Goal: Information Seeking & Learning: Compare options

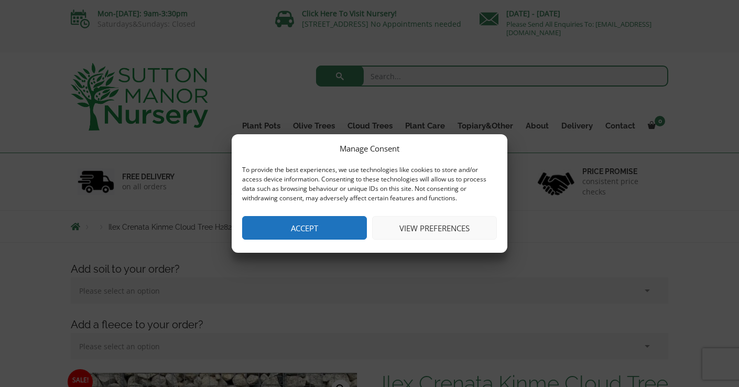
click at [404, 226] on button "View preferences" at bounding box center [434, 228] width 125 height 24
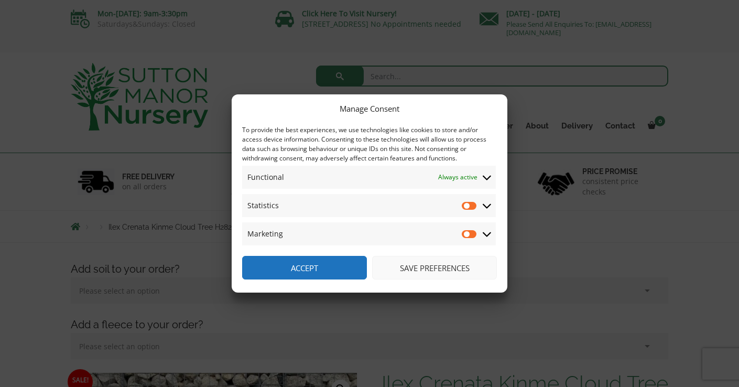
click at [433, 273] on button "Save preferences" at bounding box center [434, 268] width 125 height 24
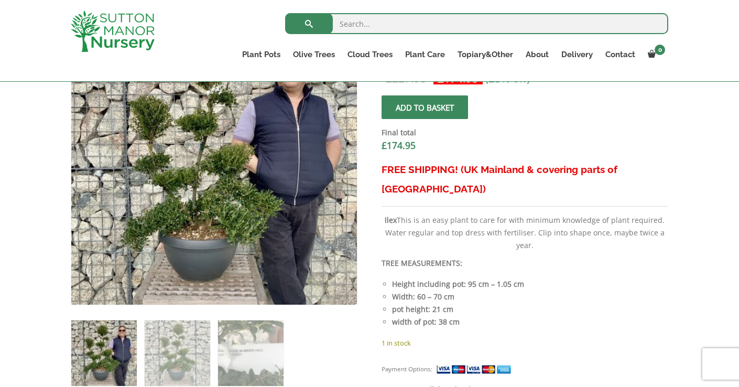
scroll to position [327, 0]
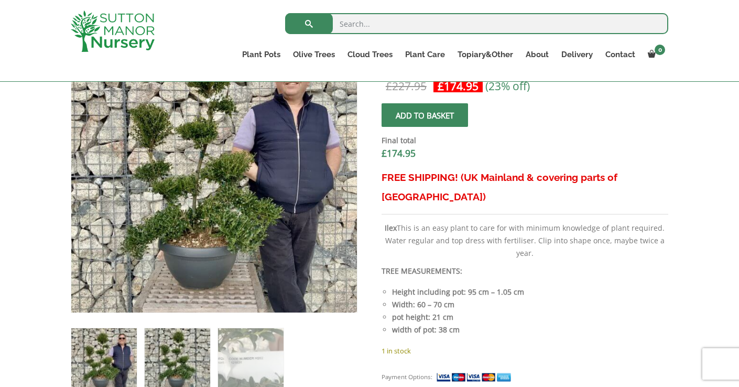
click at [180, 351] on img at bounding box center [177, 360] width 65 height 65
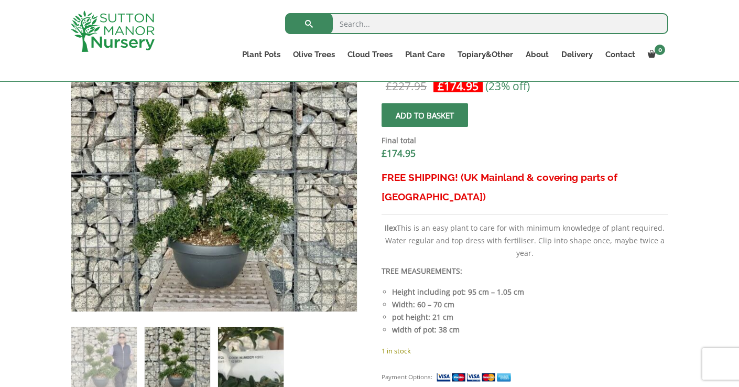
click at [256, 354] on img at bounding box center [250, 359] width 65 height 65
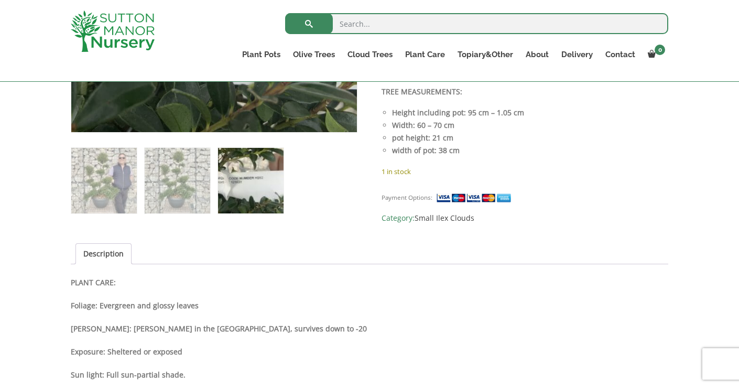
scroll to position [539, 0]
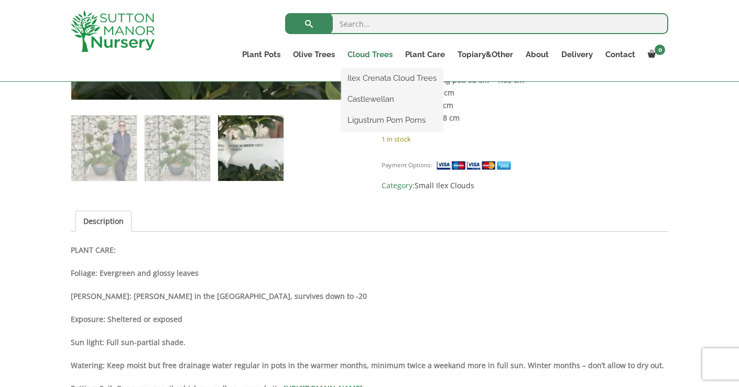
click at [375, 50] on link "Cloud Trees" at bounding box center [370, 54] width 58 height 15
click at [384, 79] on link "Ilex Crenata Cloud Trees" at bounding box center [392, 78] width 102 height 16
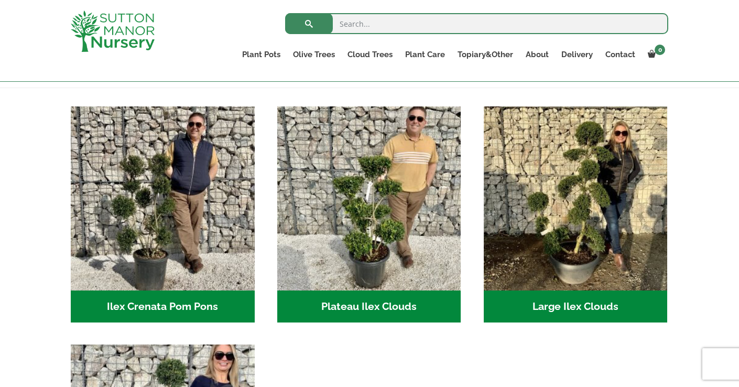
scroll to position [196, 0]
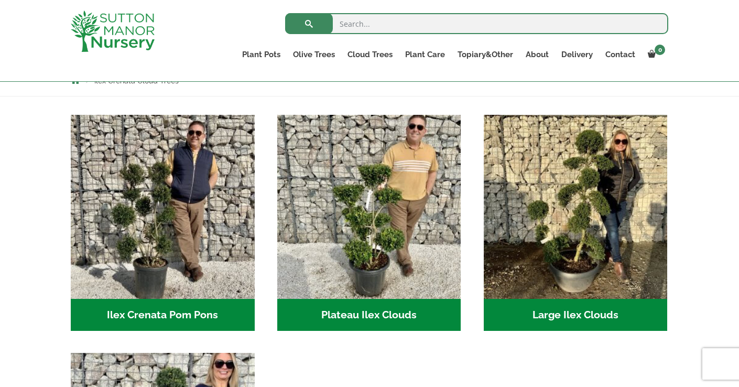
click at [378, 220] on img "Visit product category Plateau Ilex Clouds" at bounding box center [369, 207] width 184 height 184
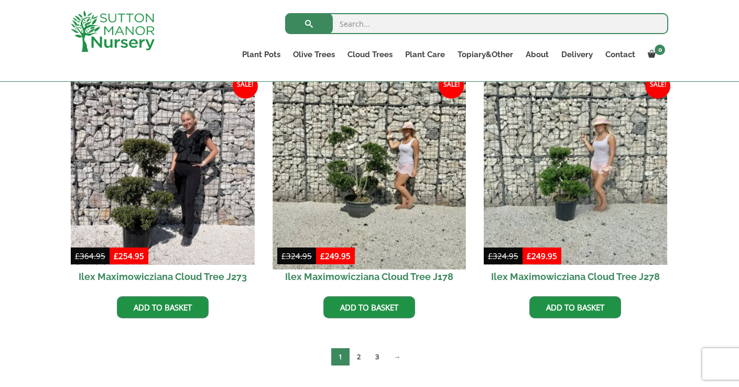
scroll to position [254, 0]
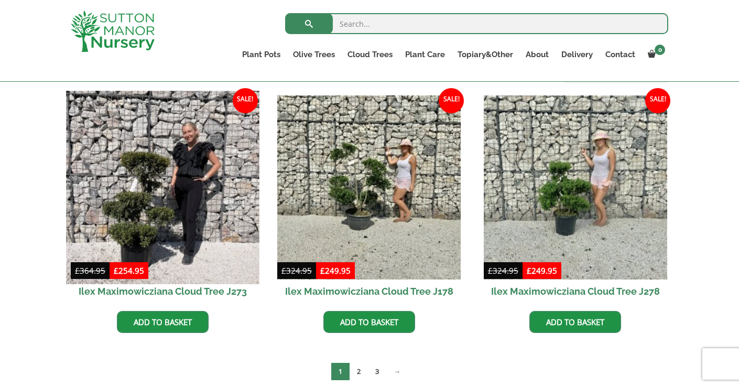
click at [162, 206] on img at bounding box center [162, 187] width 193 height 193
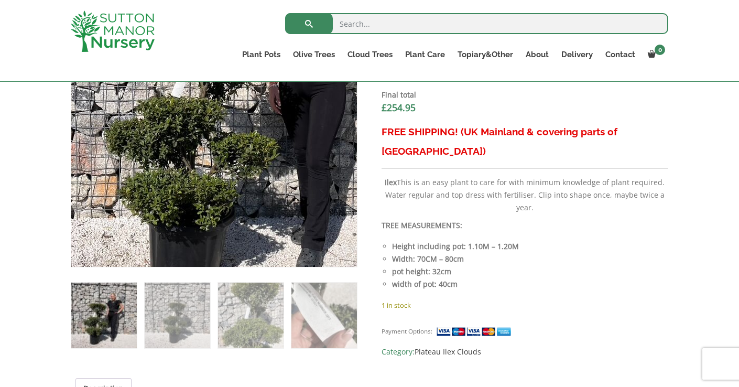
scroll to position [374, 0]
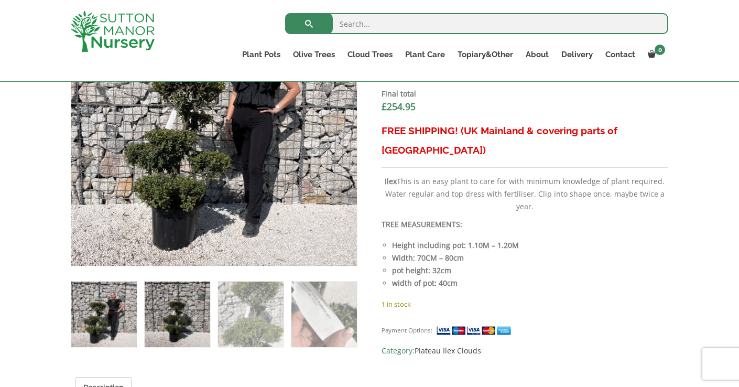
click at [177, 301] on img at bounding box center [177, 313] width 65 height 65
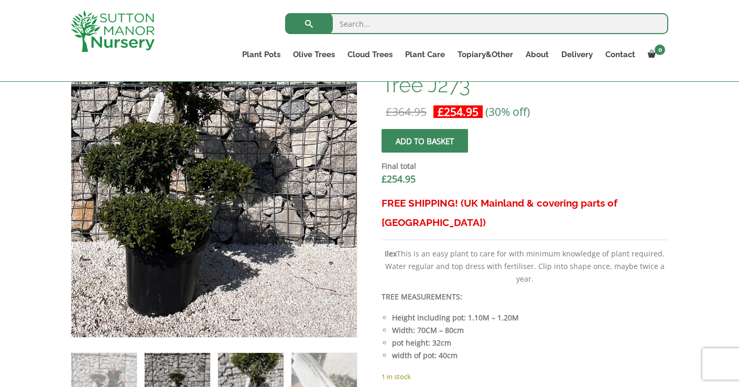
scroll to position [300, 0]
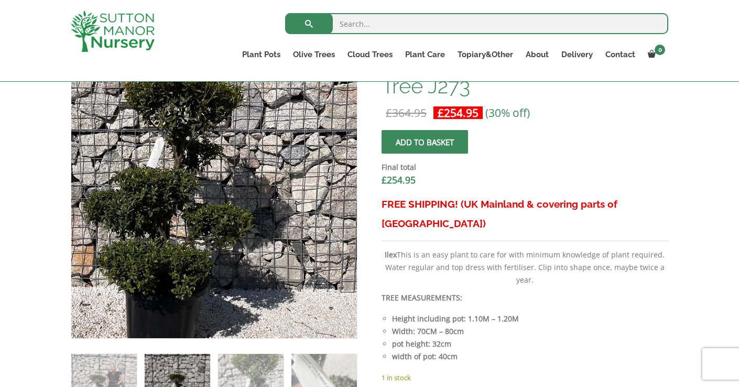
click at [263, 249] on img at bounding box center [184, 163] width 464 height 464
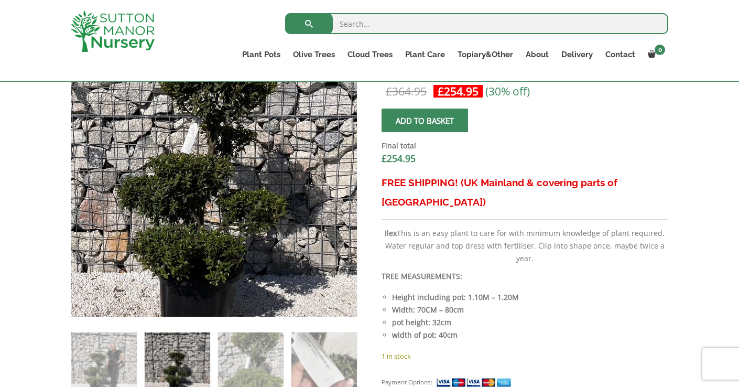
scroll to position [323, 0]
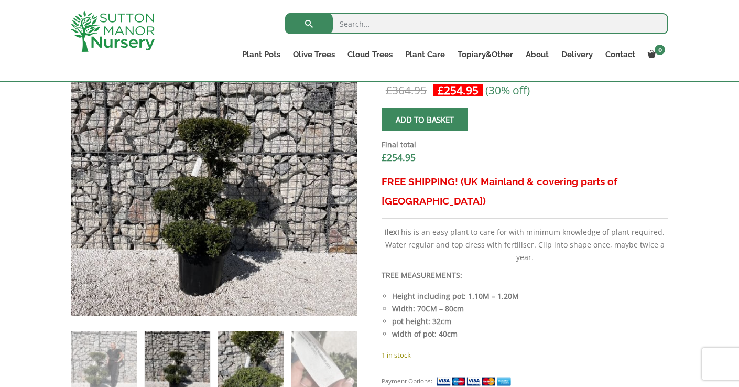
click at [236, 341] on img at bounding box center [250, 363] width 65 height 65
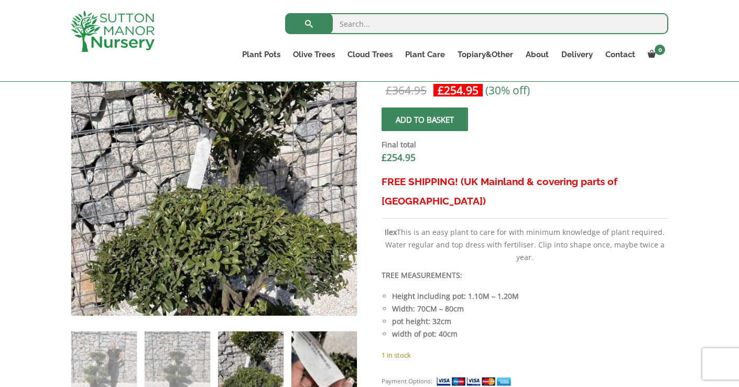
click at [314, 357] on img at bounding box center [323, 363] width 65 height 65
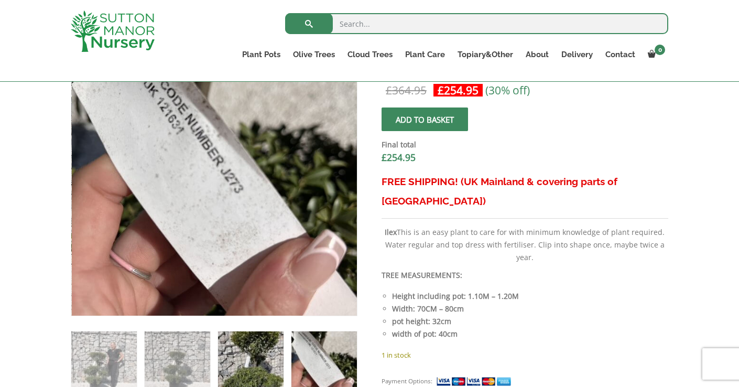
click at [262, 357] on img at bounding box center [250, 363] width 65 height 65
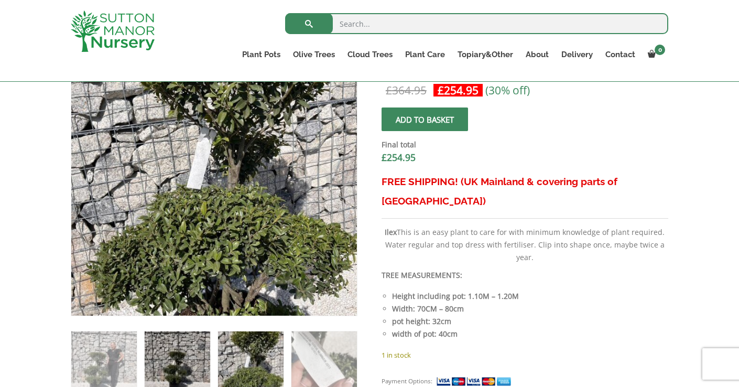
click at [173, 359] on img at bounding box center [177, 363] width 65 height 65
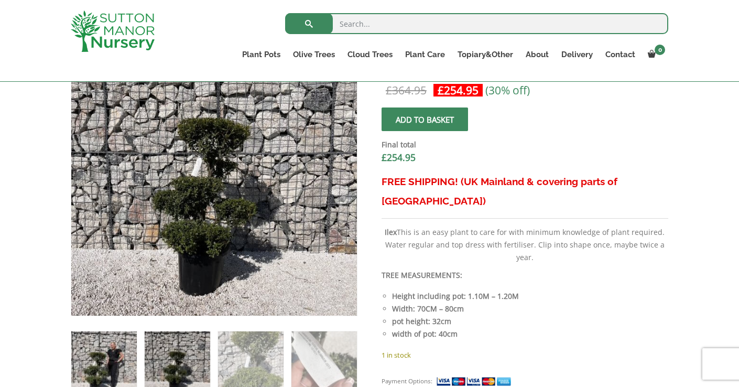
click at [105, 347] on img at bounding box center [103, 363] width 65 height 65
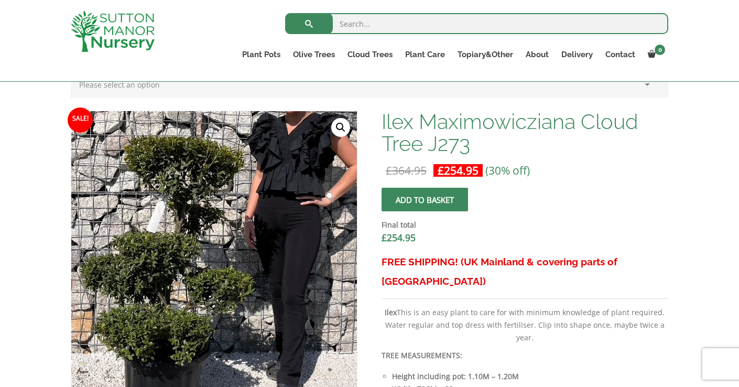
scroll to position [240, 0]
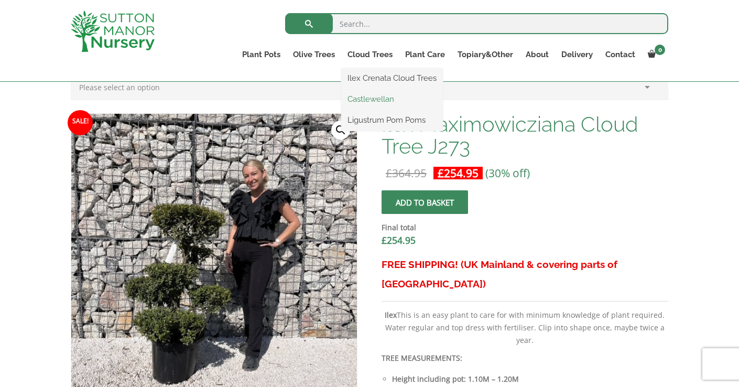
click at [370, 98] on link "Castlewellan" at bounding box center [392, 99] width 102 height 16
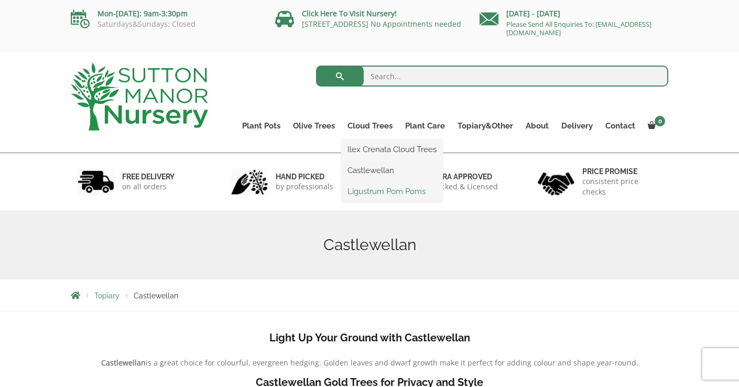
click at [375, 189] on link "Ligustrum Pom Poms" at bounding box center [392, 191] width 102 height 16
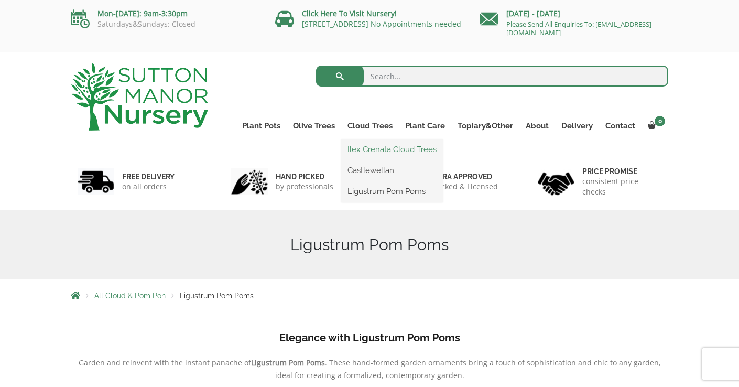
click at [371, 145] on link "Ilex Crenata Cloud Trees" at bounding box center [392, 149] width 102 height 16
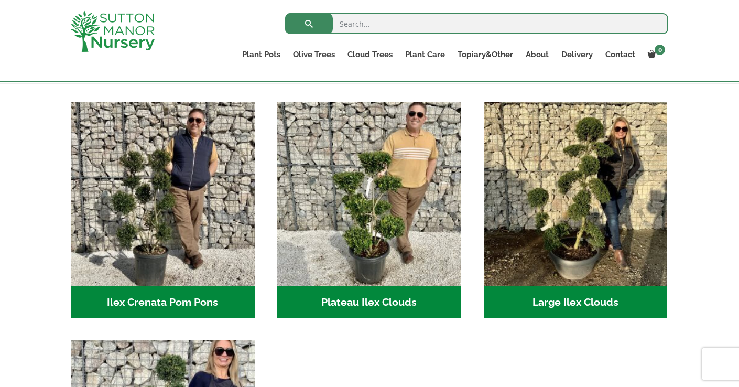
scroll to position [305, 0]
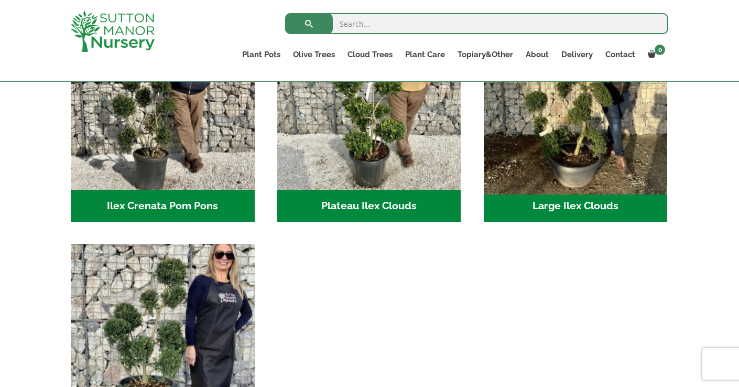
click at [548, 160] on img "Visit product category Large Ilex Clouds" at bounding box center [575, 97] width 193 height 193
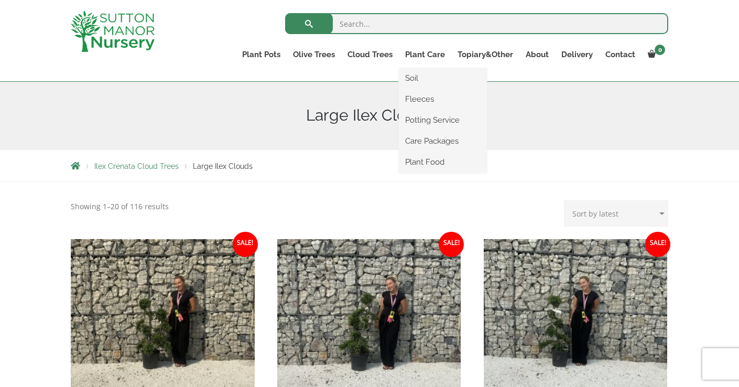
scroll to position [211, 0]
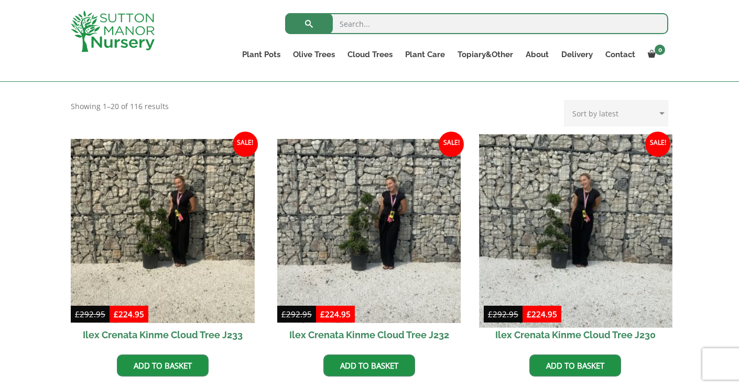
click at [589, 214] on img at bounding box center [575, 230] width 193 height 193
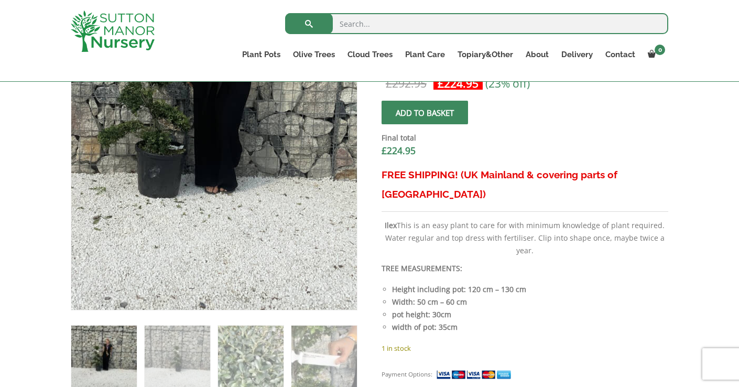
scroll to position [355, 0]
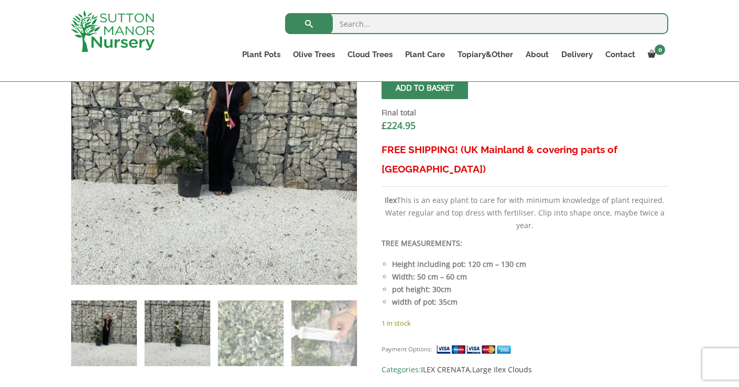
click at [178, 325] on img at bounding box center [177, 332] width 65 height 65
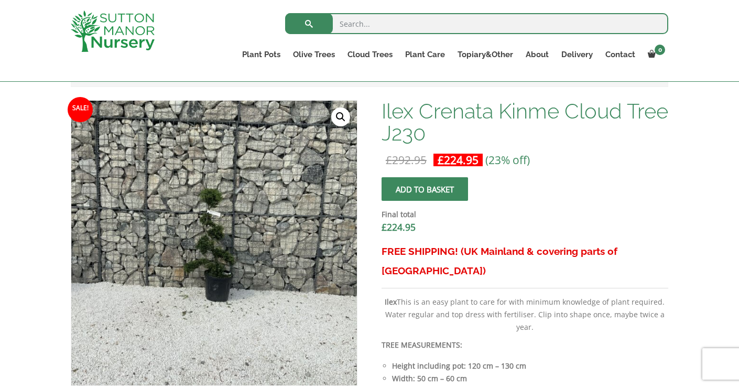
scroll to position [231, 0]
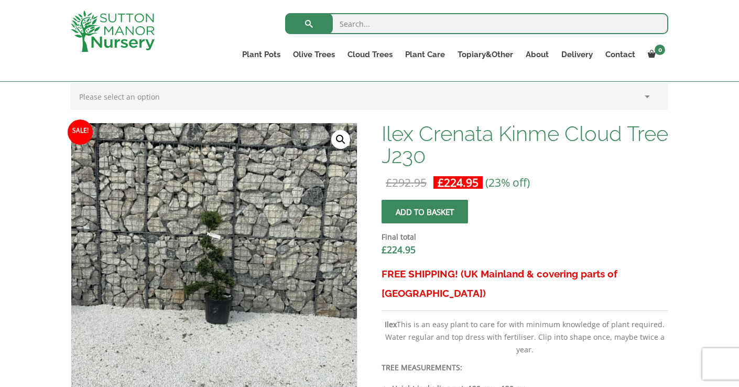
click at [344, 261] on img at bounding box center [106, 271] width 524 height 524
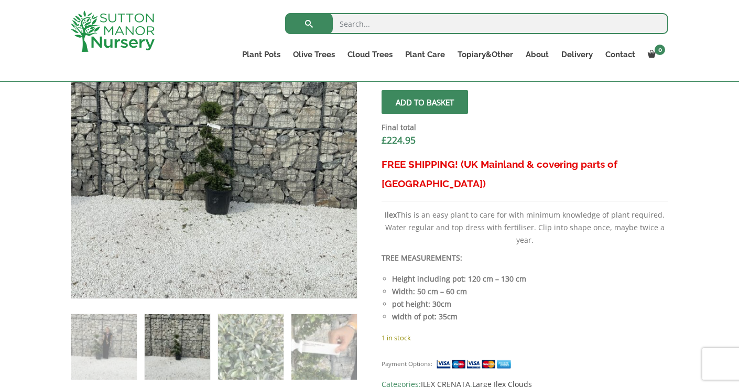
scroll to position [348, 0]
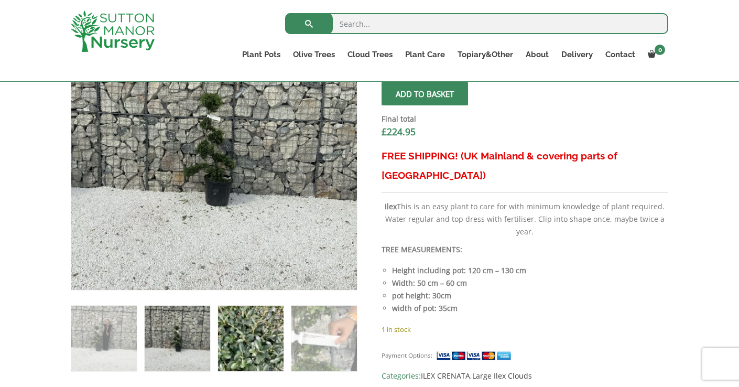
click at [261, 327] on img at bounding box center [250, 337] width 65 height 65
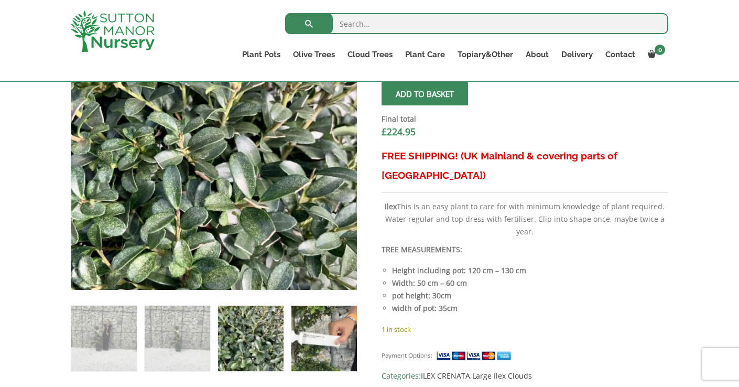
click at [319, 323] on img at bounding box center [323, 337] width 65 height 65
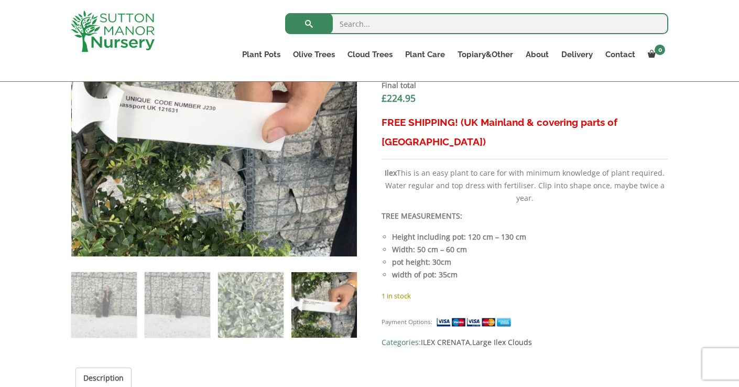
scroll to position [436, 0]
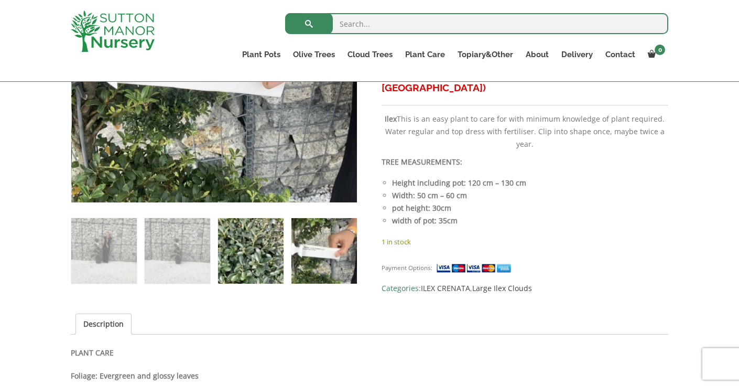
click at [256, 259] on img at bounding box center [250, 250] width 65 height 65
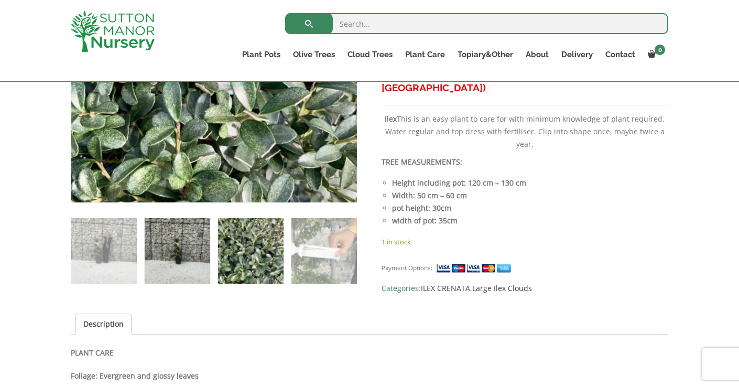
click at [181, 252] on img at bounding box center [177, 250] width 65 height 65
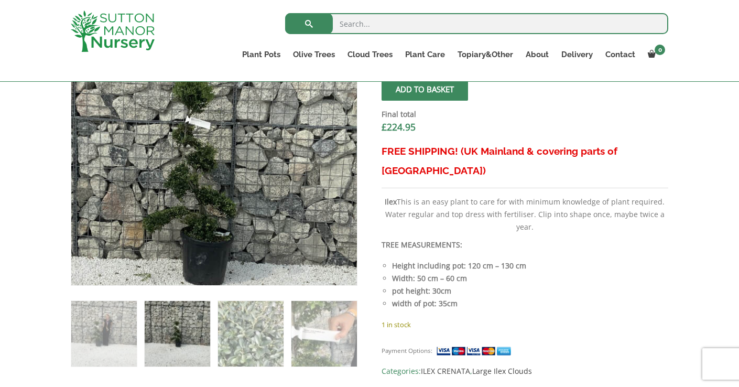
scroll to position [393, 0]
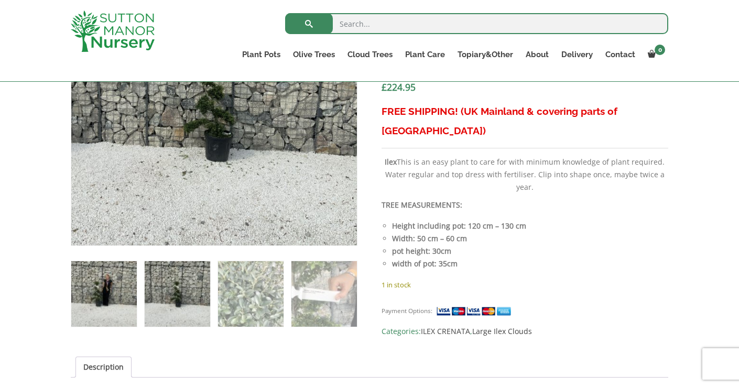
click at [102, 295] on img at bounding box center [103, 293] width 65 height 65
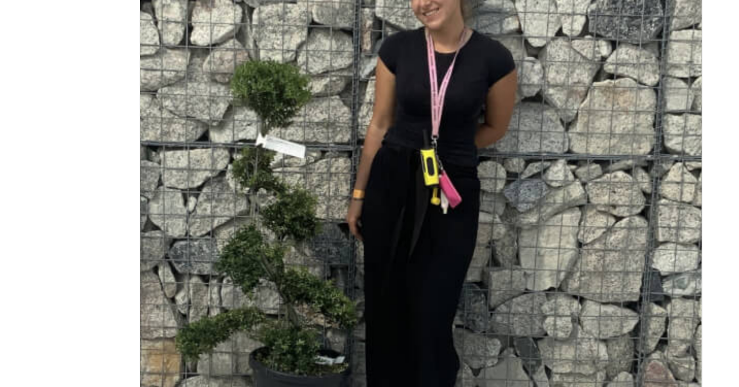
scroll to position [226, 0]
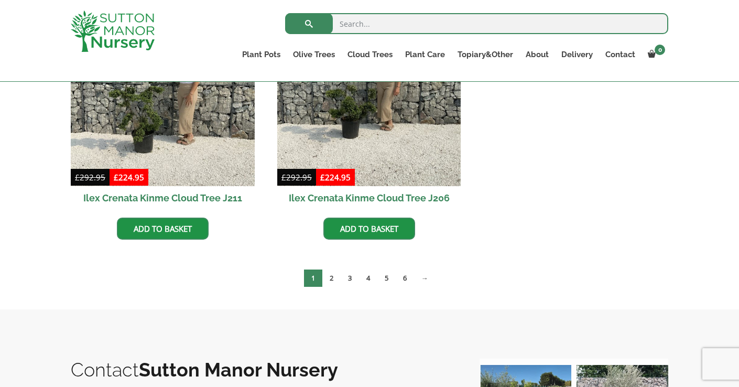
scroll to position [525, 0]
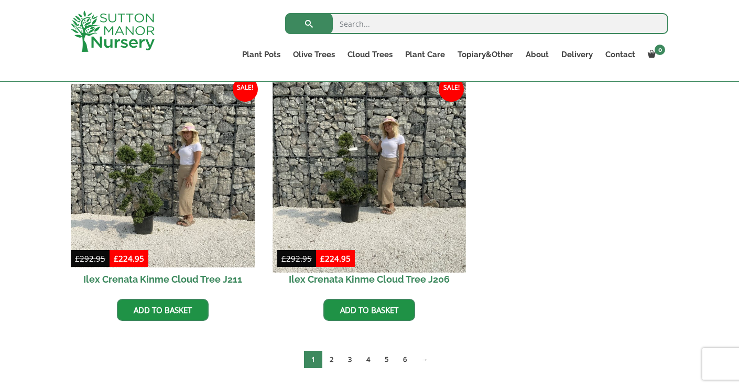
click at [376, 182] on img at bounding box center [368, 175] width 193 height 193
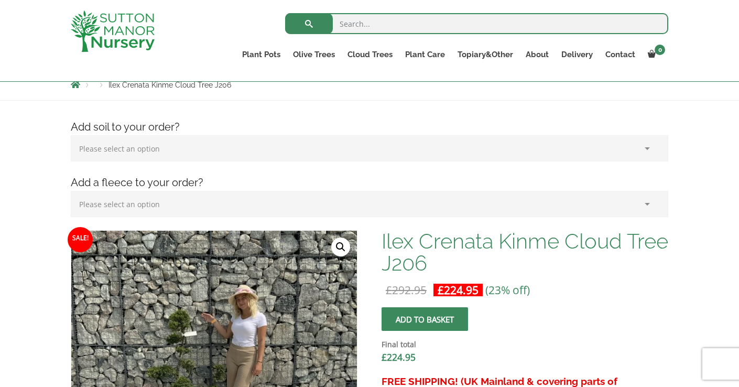
scroll to position [264, 0]
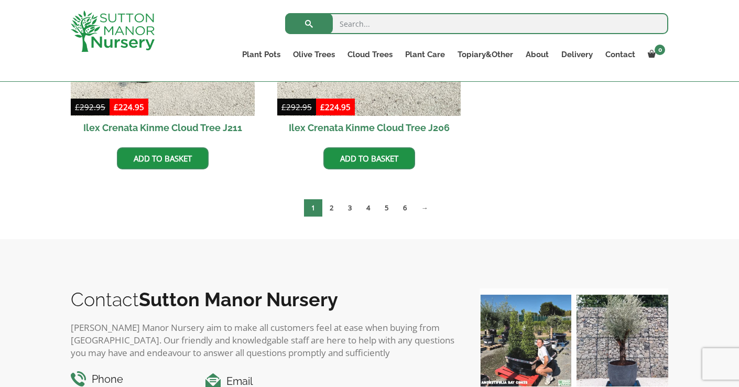
scroll to position [723, 0]
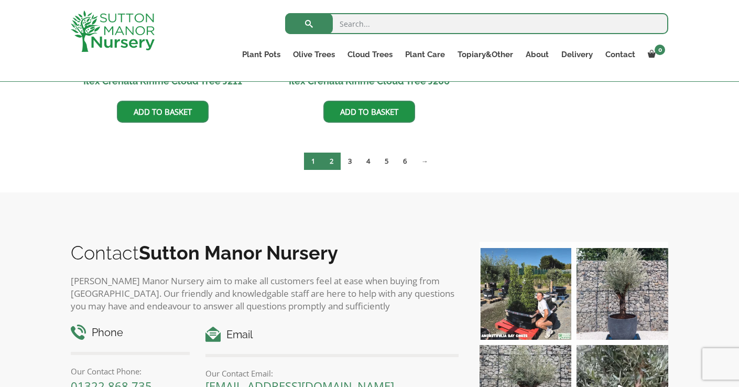
click at [335, 162] on link "2" at bounding box center [331, 160] width 18 height 17
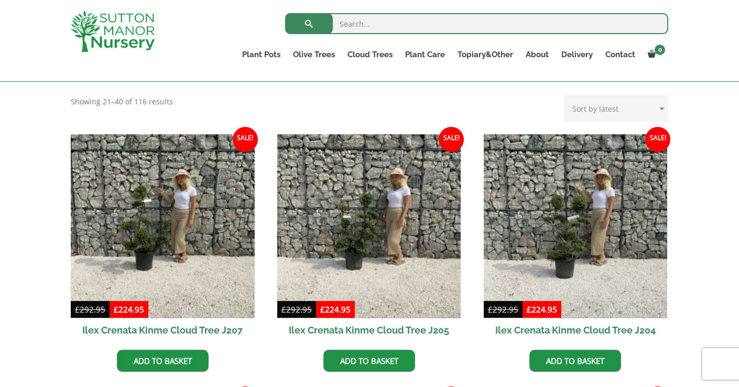
scroll to position [235, 0]
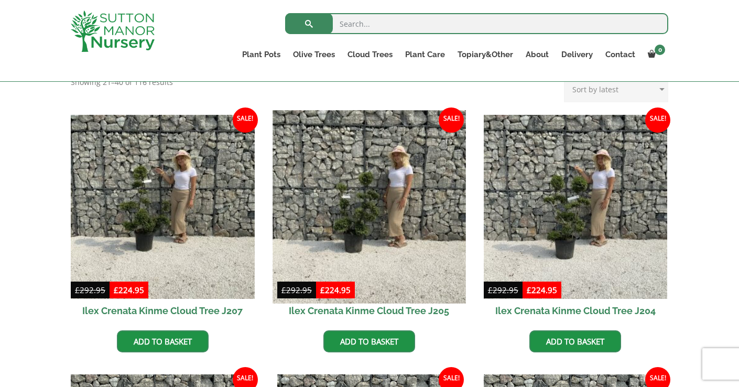
click at [390, 246] on img at bounding box center [368, 206] width 193 height 193
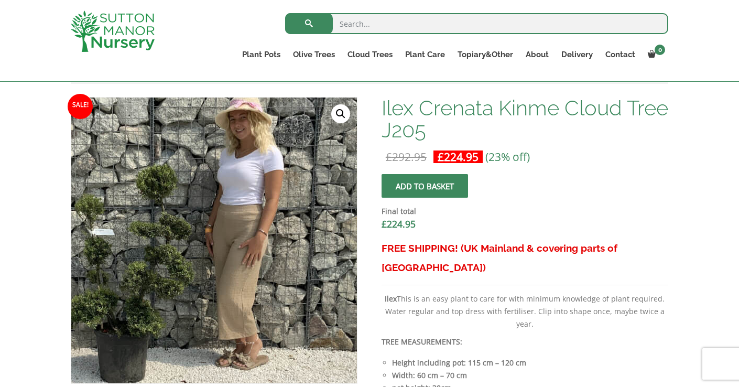
scroll to position [257, 0]
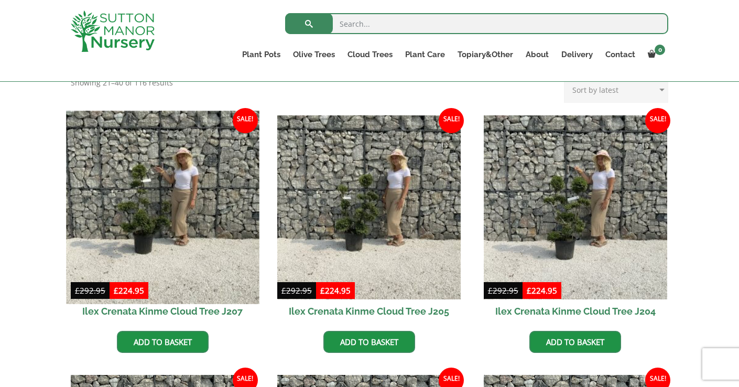
click at [202, 209] on img at bounding box center [162, 207] width 193 height 193
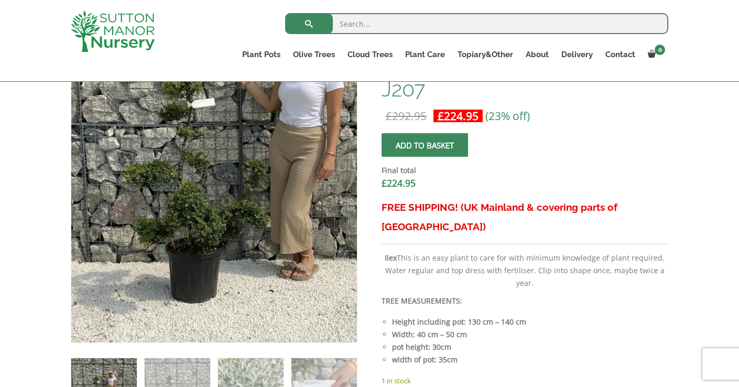
scroll to position [268, 0]
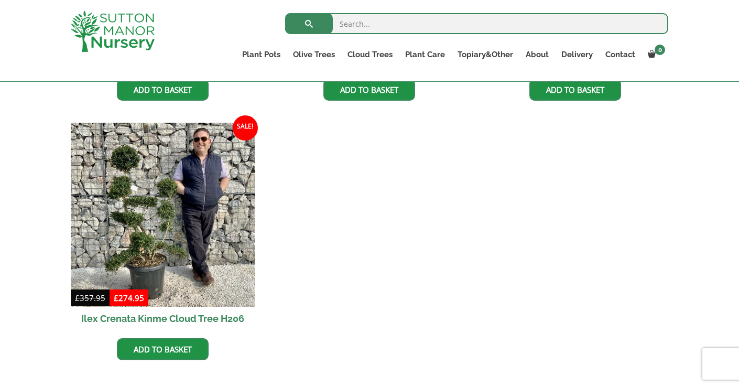
scroll to position [862, 0]
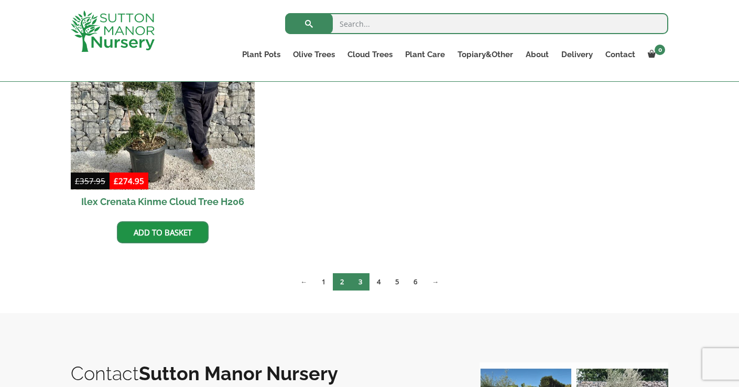
click at [364, 282] on link "3" at bounding box center [360, 281] width 18 height 17
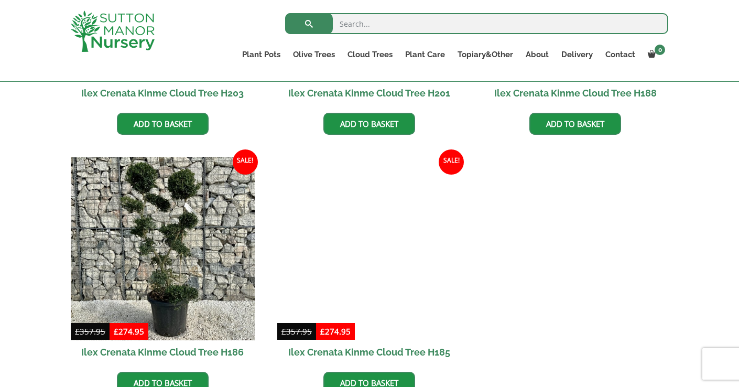
scroll to position [663, 0]
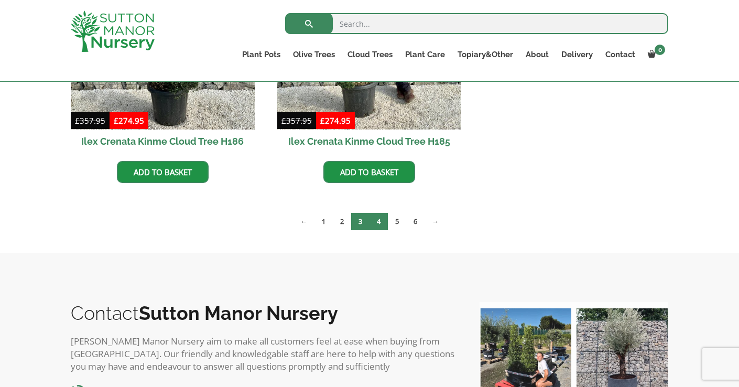
click at [374, 214] on link "4" at bounding box center [378, 221] width 18 height 17
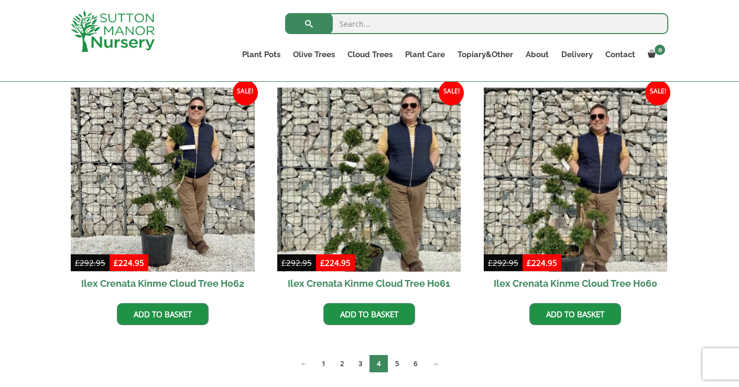
scroll to position [801, 0]
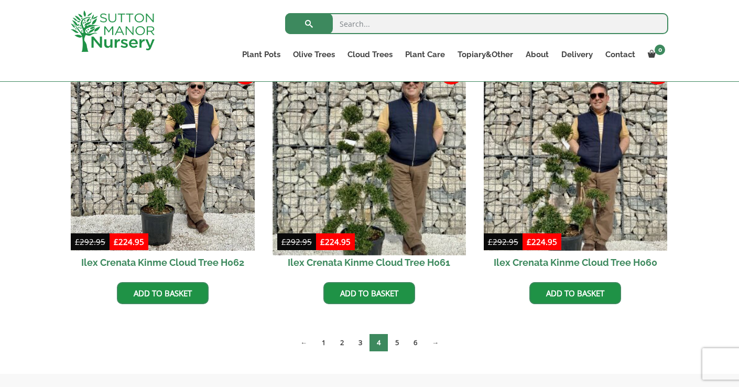
click at [394, 204] on img at bounding box center [368, 158] width 193 height 193
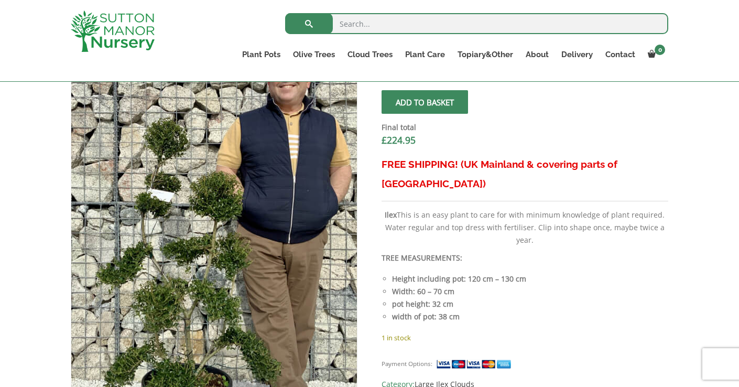
scroll to position [432, 0]
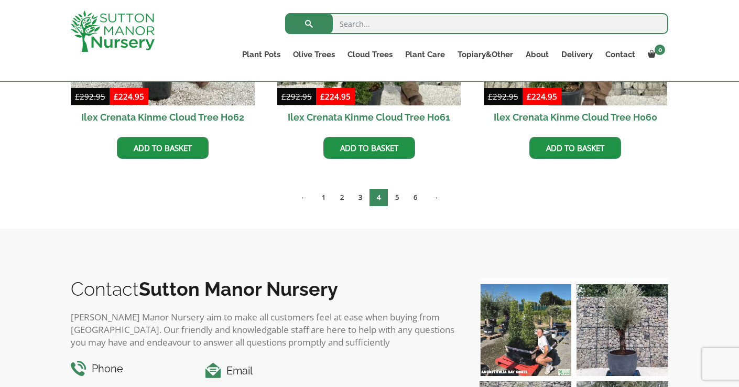
scroll to position [903, 0]
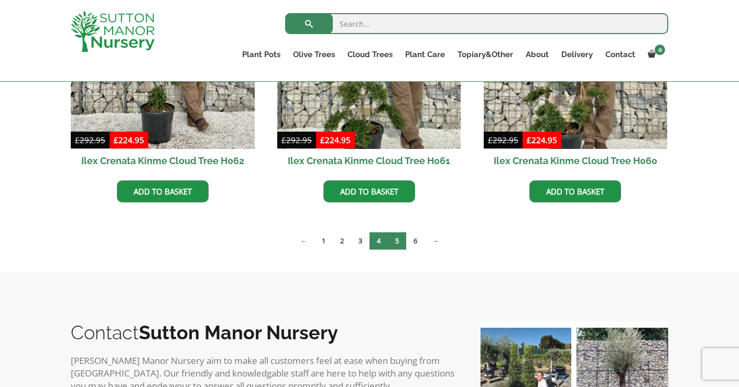
click at [397, 243] on link "5" at bounding box center [397, 240] width 18 height 17
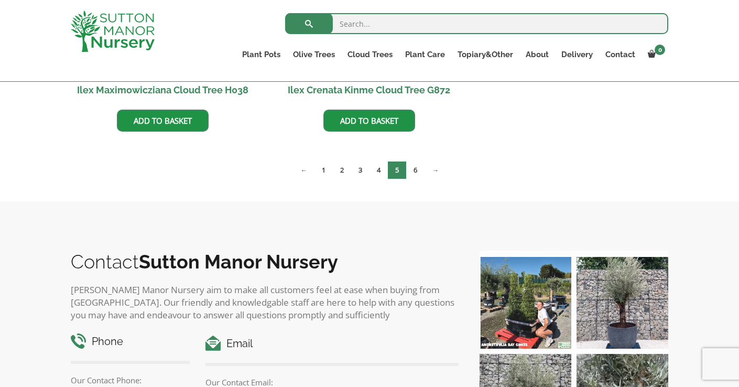
scroll to position [322, 0]
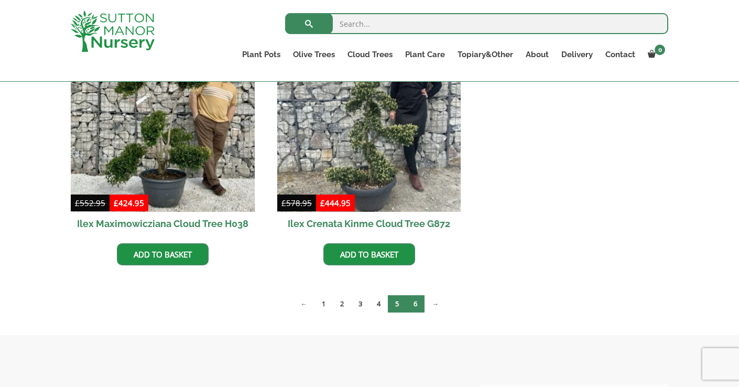
click at [413, 306] on link "6" at bounding box center [415, 303] width 18 height 17
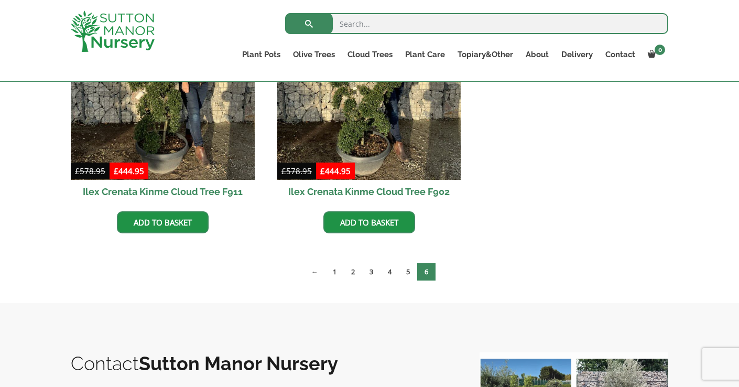
scroll to position [882, 0]
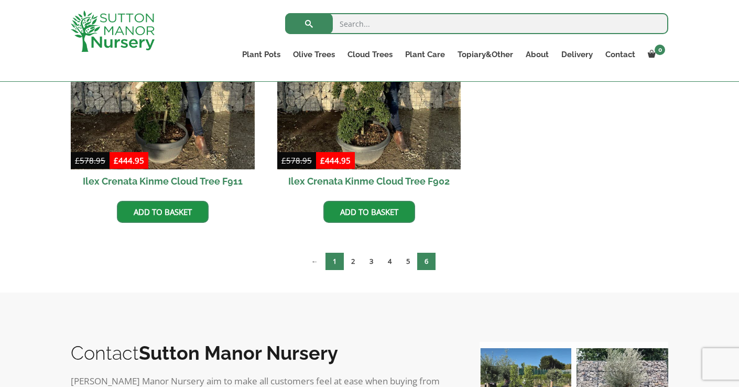
click at [337, 257] on link "1" at bounding box center [334, 261] width 18 height 17
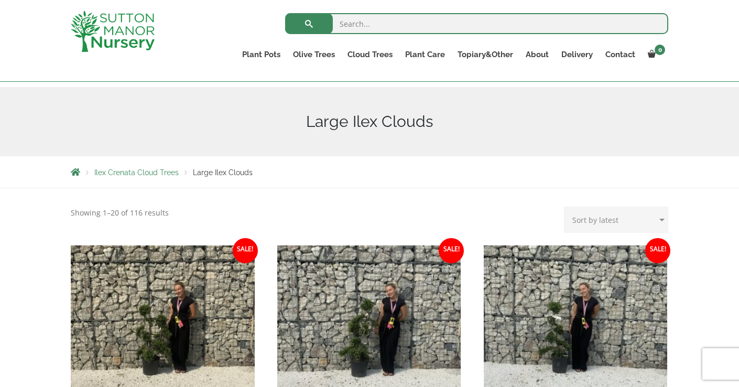
scroll to position [228, 0]
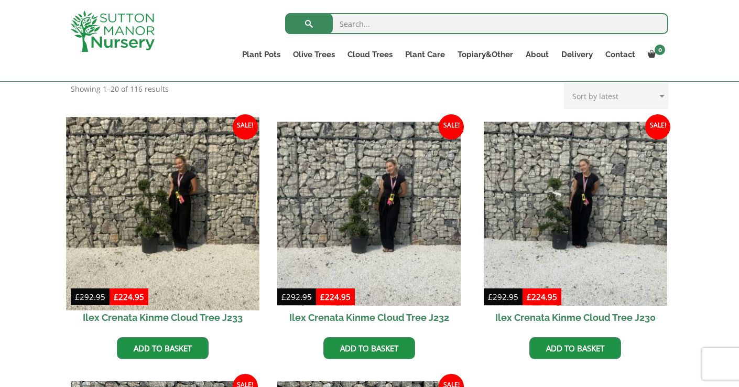
click at [196, 215] on img at bounding box center [162, 213] width 193 height 193
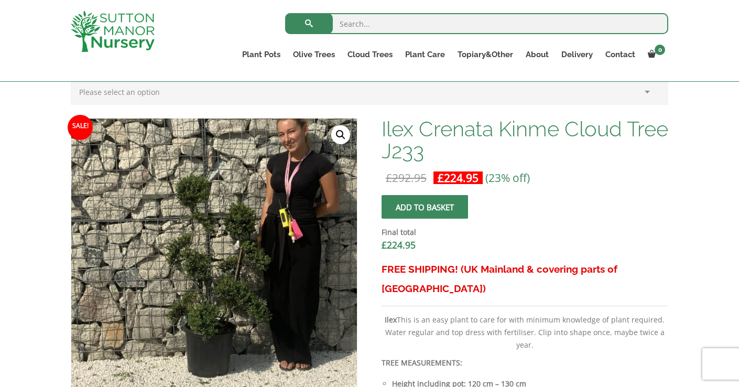
scroll to position [240, 0]
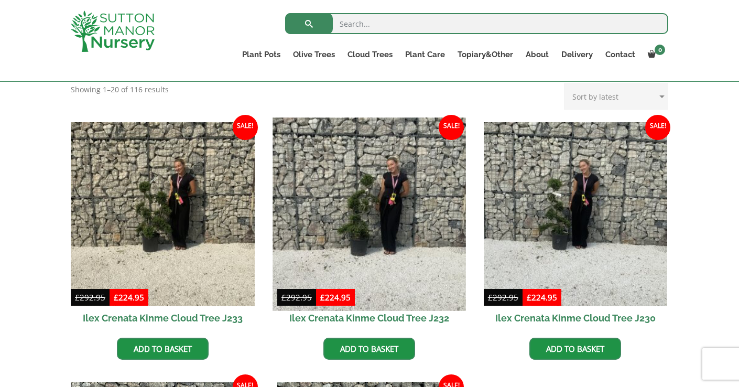
click at [321, 198] on img at bounding box center [368, 213] width 193 height 193
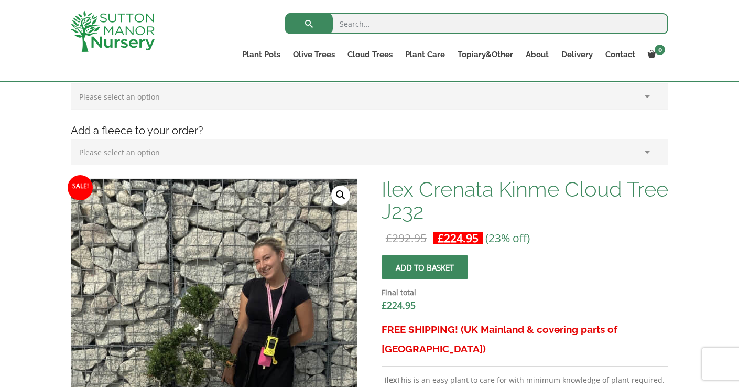
scroll to position [177, 0]
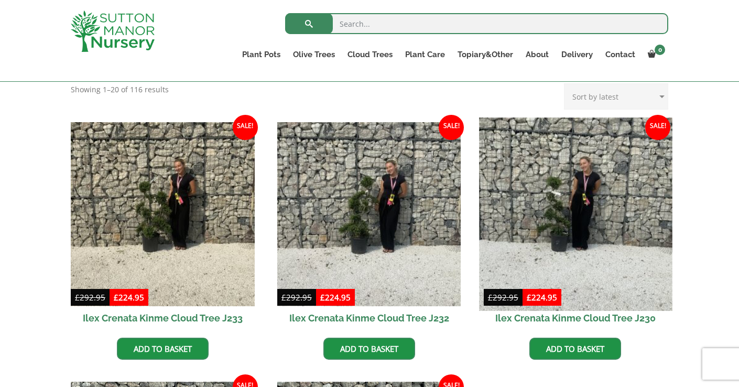
click at [541, 219] on img at bounding box center [575, 213] width 193 height 193
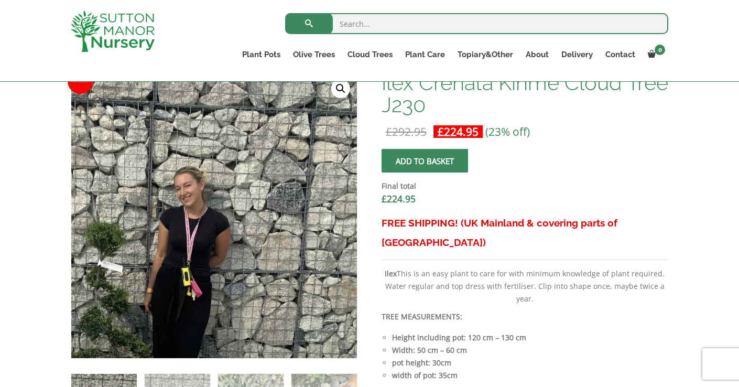
scroll to position [283, 0]
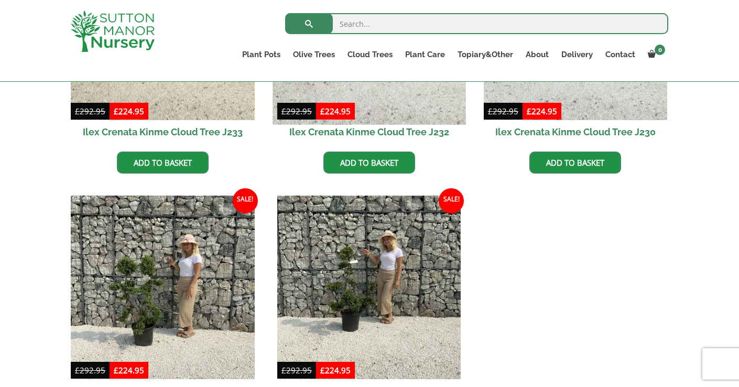
scroll to position [445, 0]
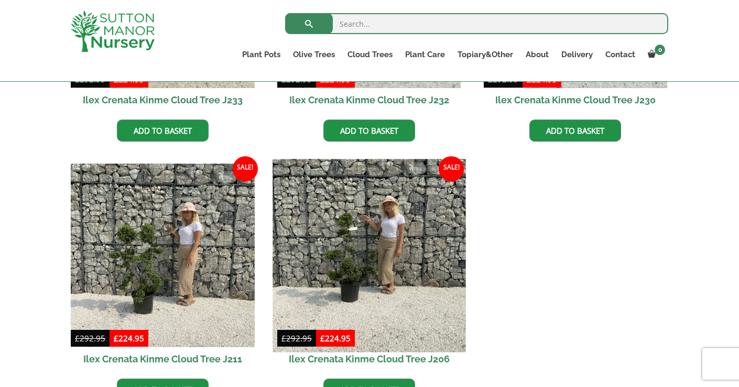
click at [363, 261] on img at bounding box center [368, 255] width 193 height 193
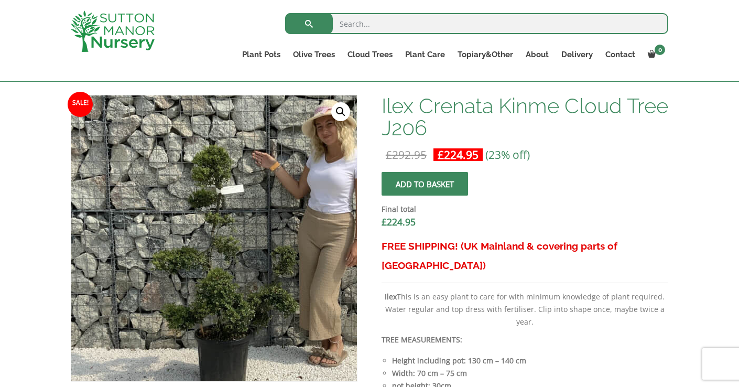
scroll to position [266, 0]
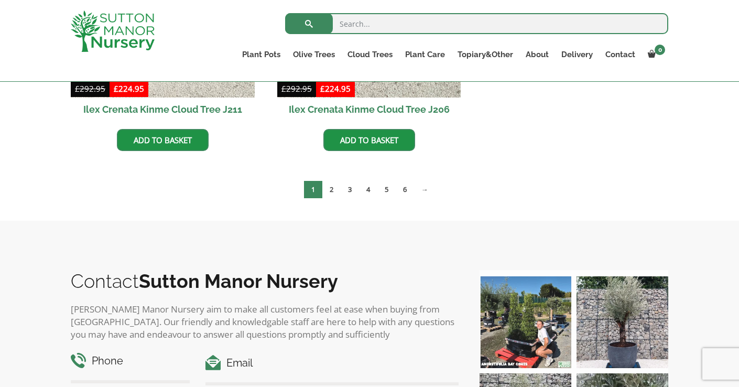
scroll to position [697, 0]
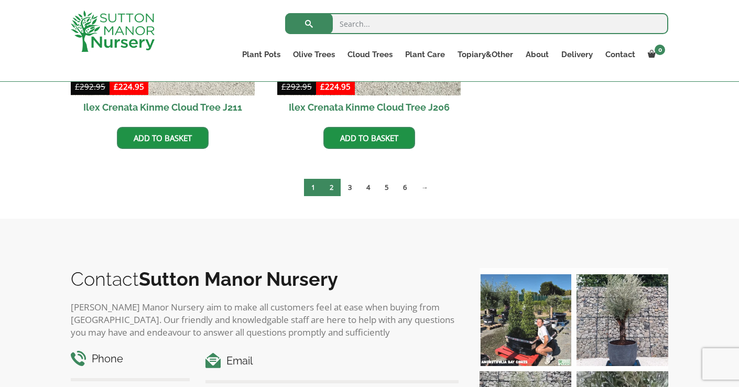
click at [331, 189] on link "2" at bounding box center [331, 187] width 18 height 17
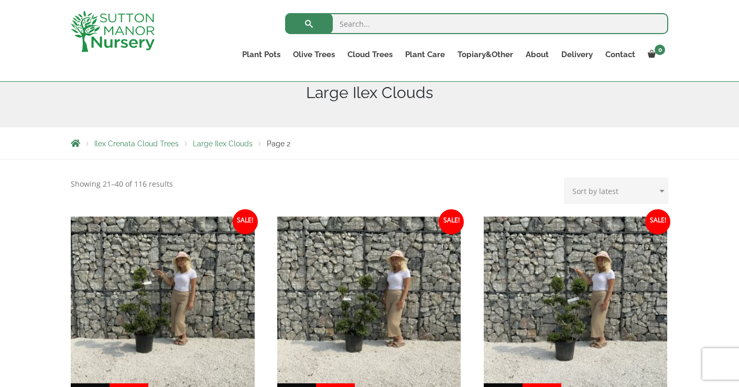
scroll to position [209, 0]
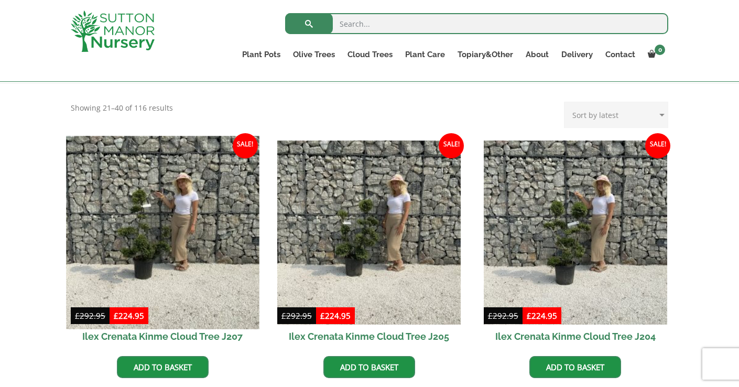
click at [176, 240] on img at bounding box center [162, 232] width 193 height 193
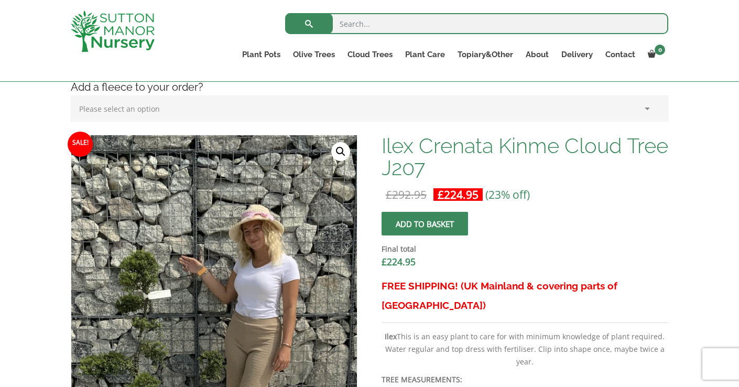
scroll to position [258, 0]
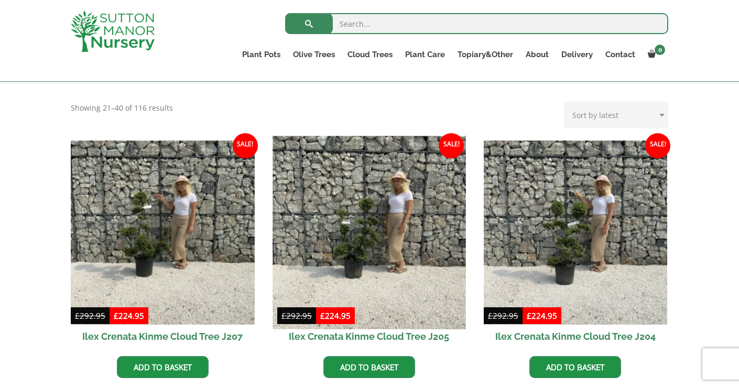
click at [412, 234] on img at bounding box center [368, 232] width 193 height 193
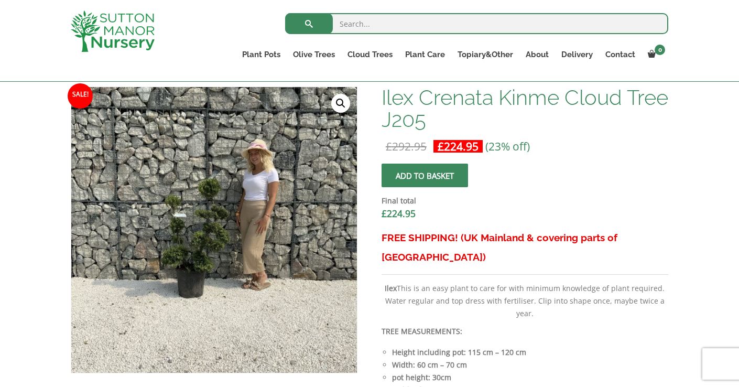
scroll to position [291, 0]
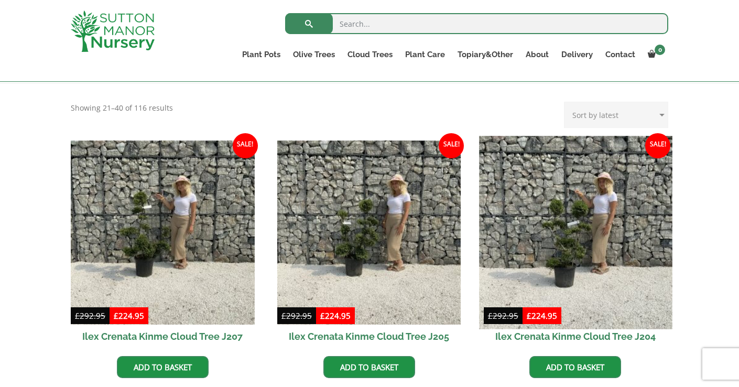
click at [549, 213] on img at bounding box center [575, 232] width 193 height 193
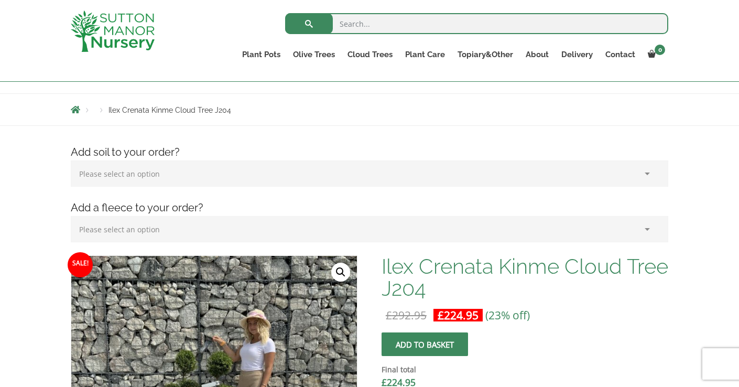
scroll to position [282, 0]
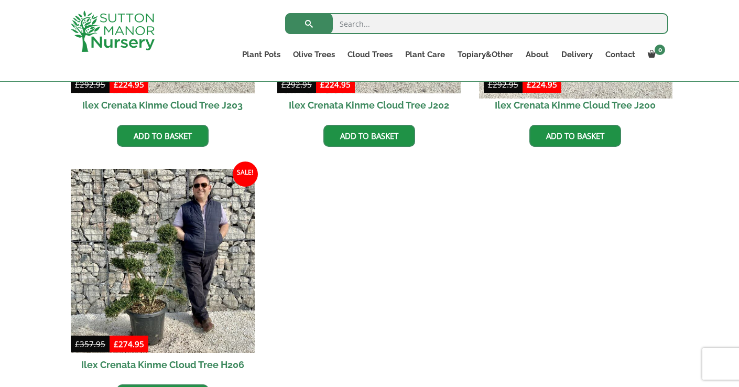
scroll to position [832, 0]
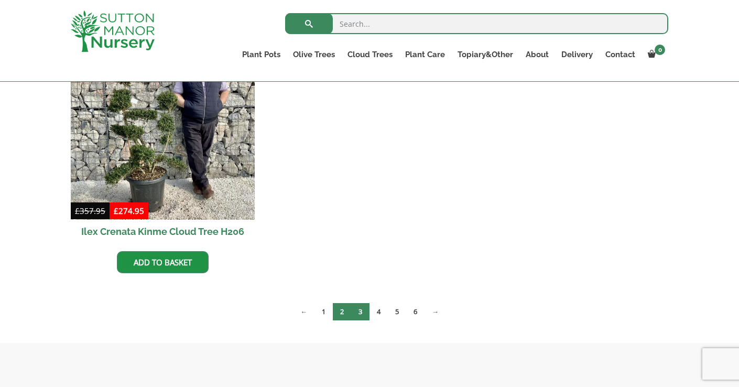
click at [360, 312] on link "3" at bounding box center [360, 311] width 18 height 17
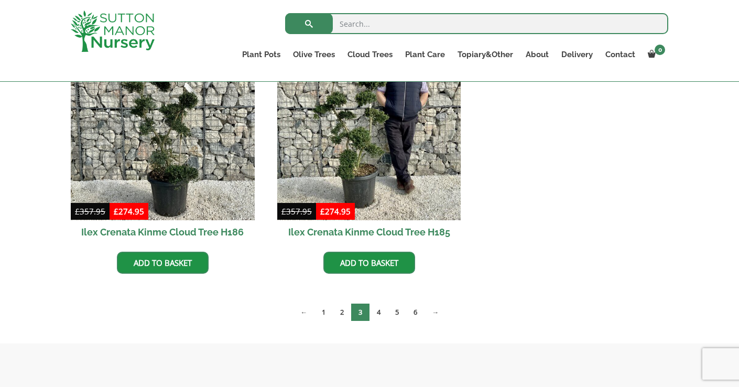
scroll to position [677, 0]
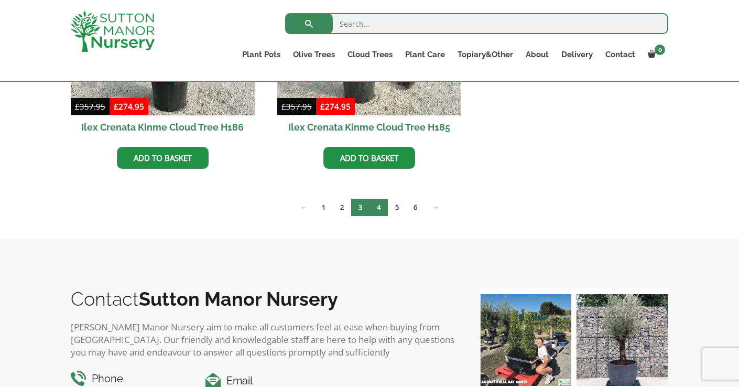
click at [385, 208] on link "4" at bounding box center [378, 207] width 18 height 17
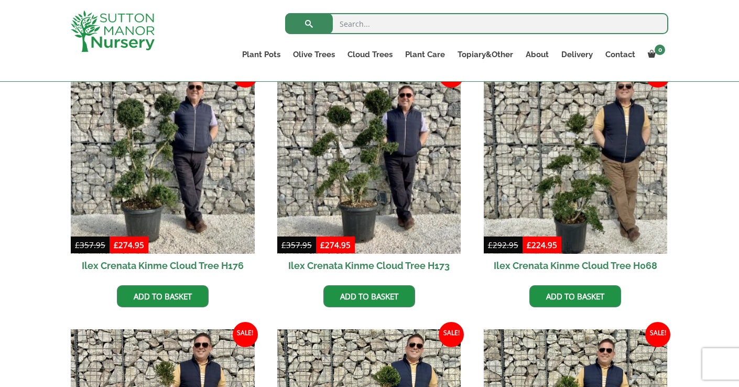
scroll to position [263, 0]
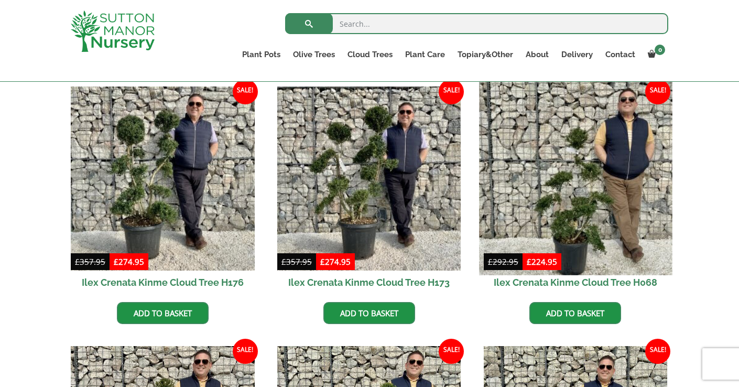
click at [591, 195] on img at bounding box center [575, 178] width 193 height 193
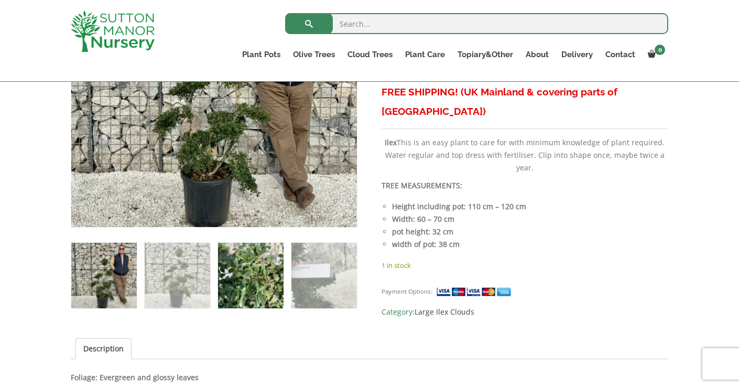
scroll to position [411, 0]
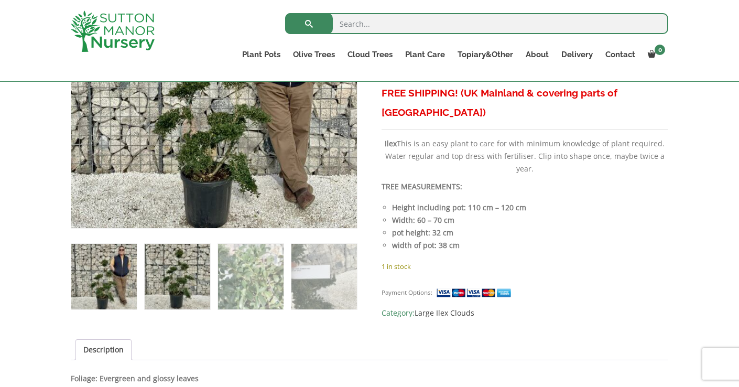
click at [171, 263] on img at bounding box center [177, 276] width 65 height 65
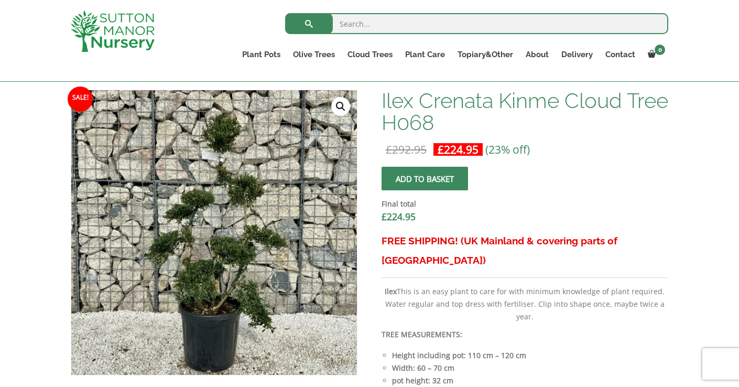
scroll to position [263, 0]
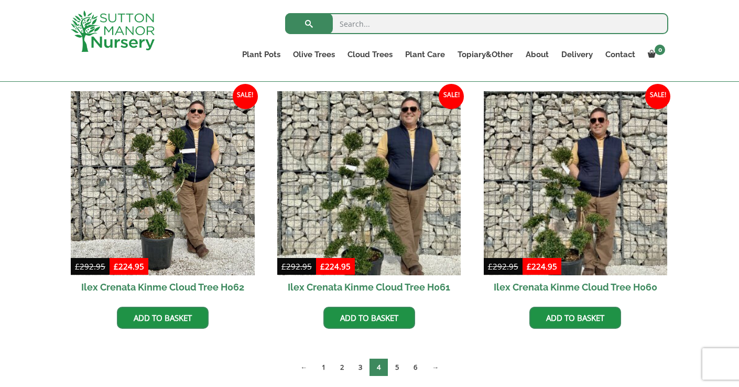
scroll to position [969, 0]
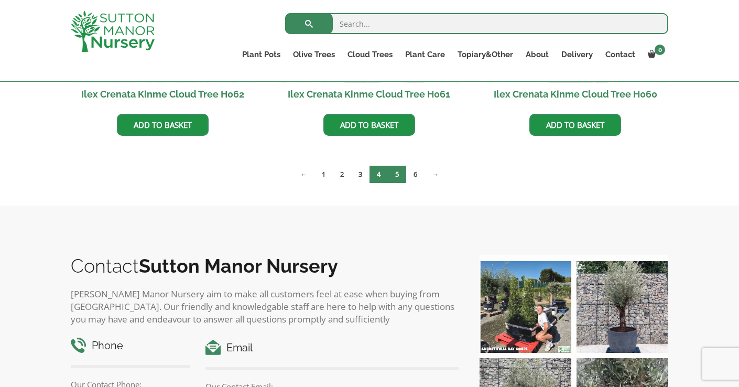
click at [402, 176] on link "5" at bounding box center [397, 174] width 18 height 17
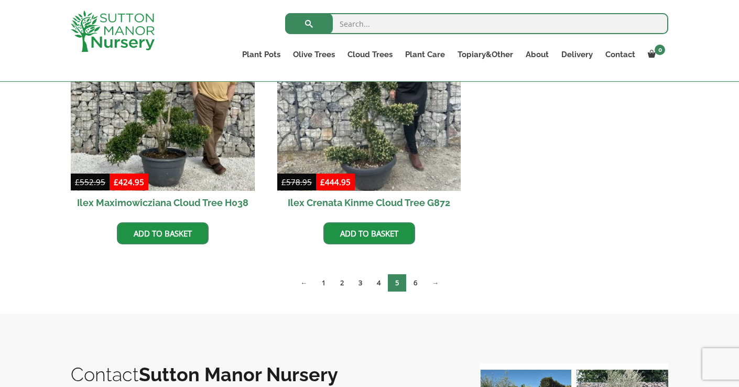
scroll to position [520, 0]
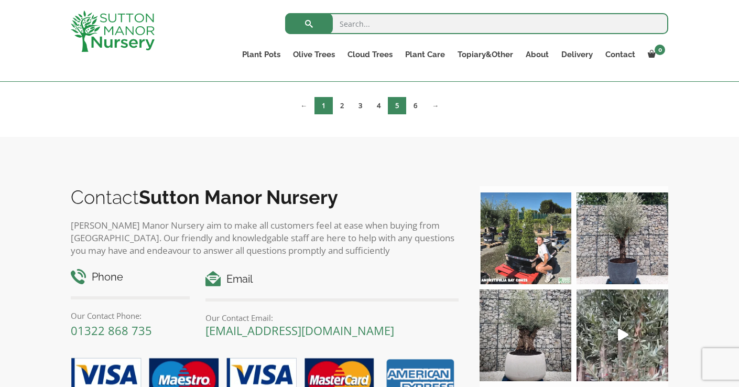
click at [325, 110] on link "1" at bounding box center [323, 105] width 18 height 17
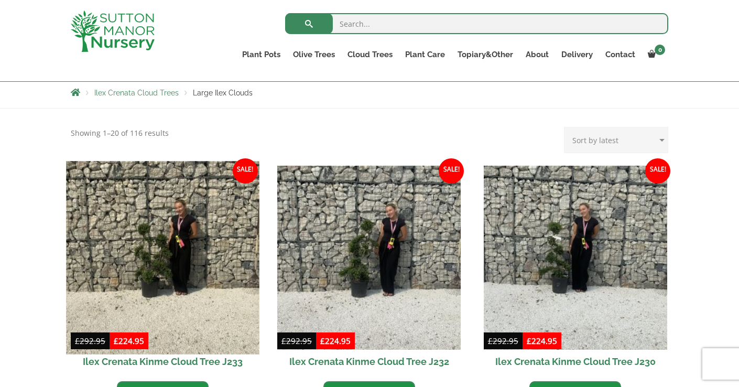
scroll to position [226, 0]
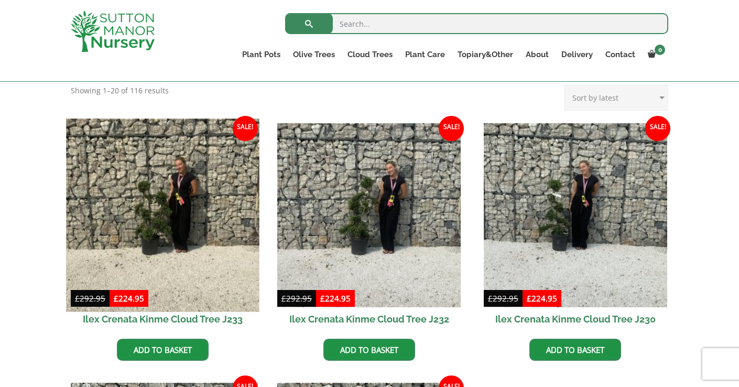
click at [191, 268] on img at bounding box center [162, 214] width 193 height 193
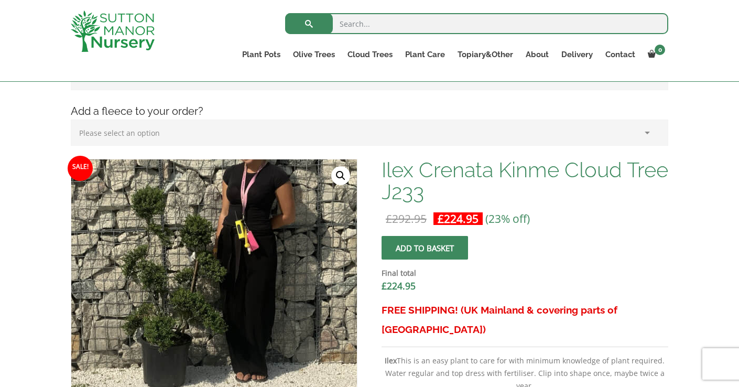
scroll to position [229, 0]
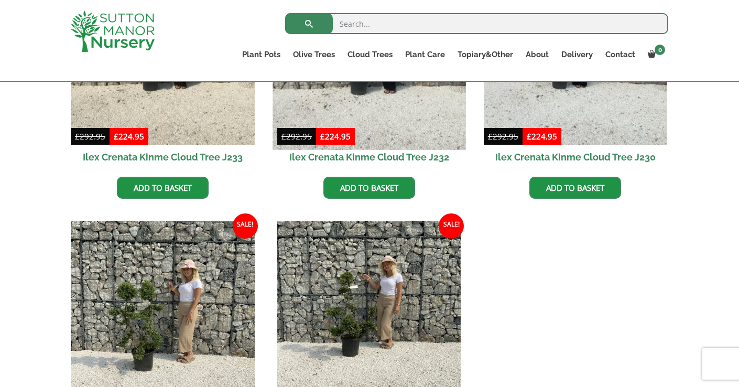
scroll to position [417, 0]
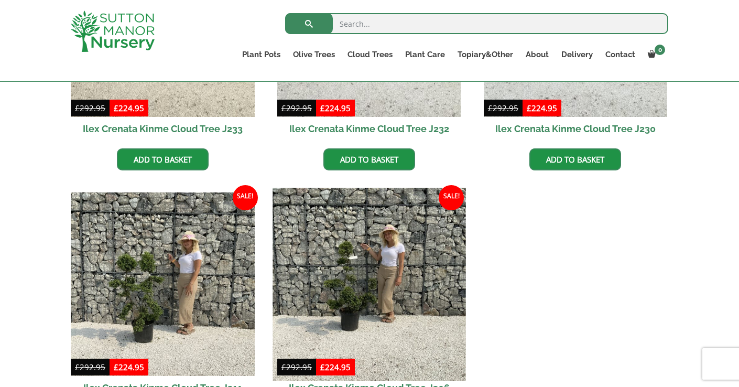
click at [373, 304] on img at bounding box center [368, 284] width 193 height 193
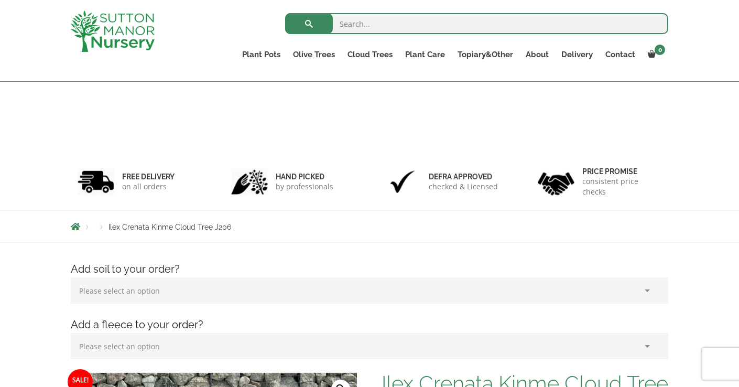
scroll to position [270, 0]
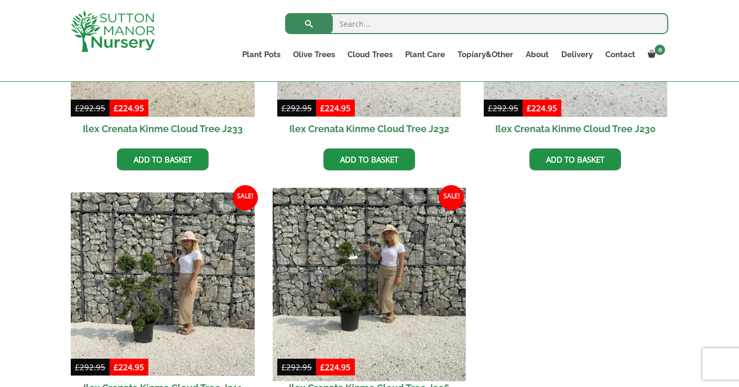
click at [349, 257] on img at bounding box center [368, 284] width 193 height 193
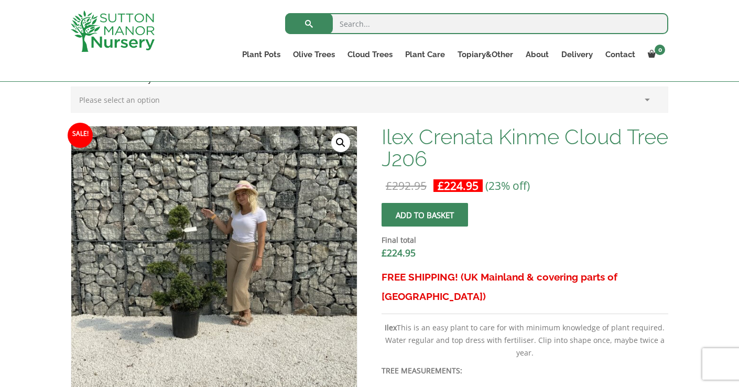
scroll to position [350, 0]
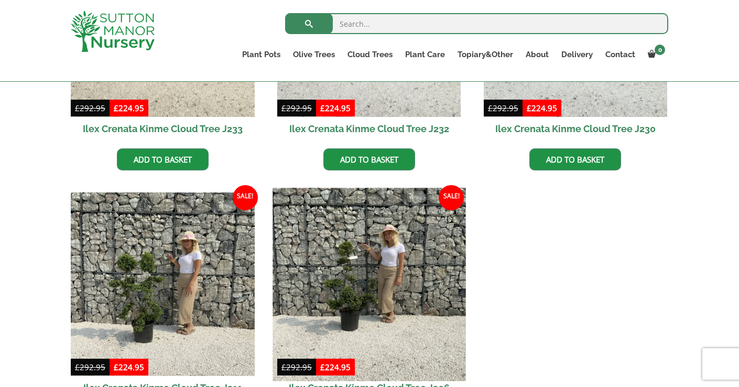
click at [330, 271] on img at bounding box center [368, 284] width 193 height 193
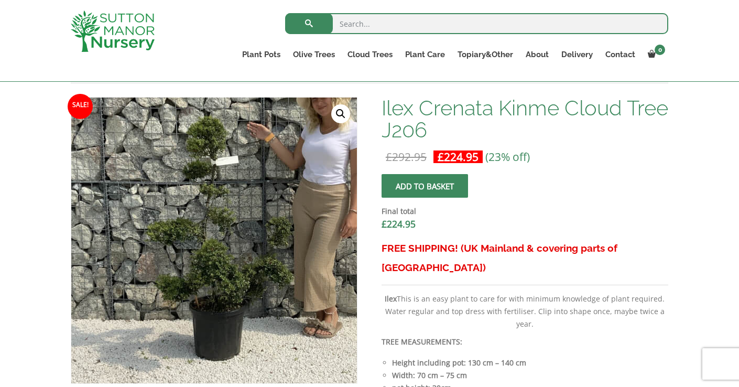
scroll to position [255, 0]
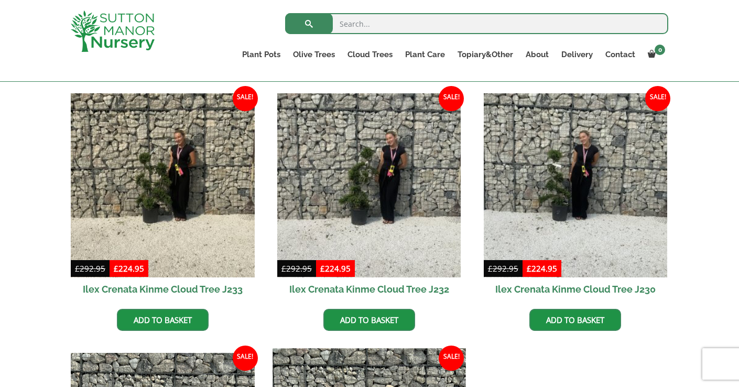
scroll to position [194, 0]
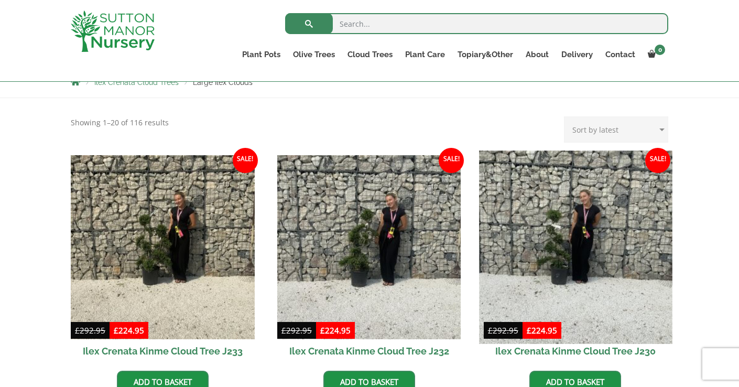
click at [578, 239] on img at bounding box center [575, 246] width 193 height 193
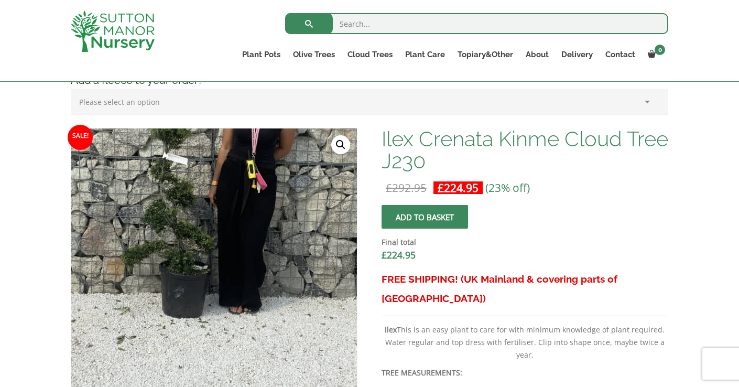
scroll to position [223, 0]
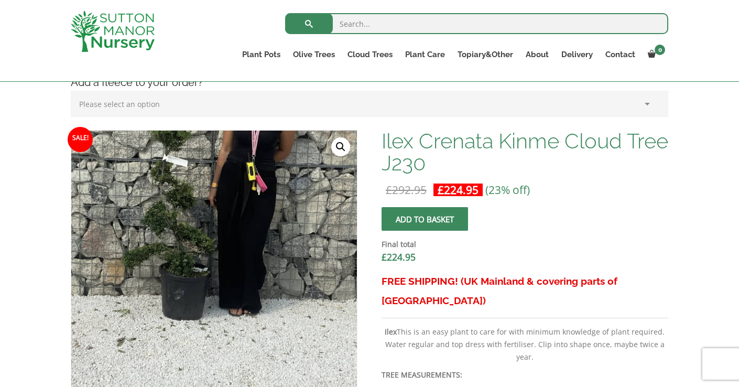
click at [197, 203] on img at bounding box center [228, 218] width 524 height 524
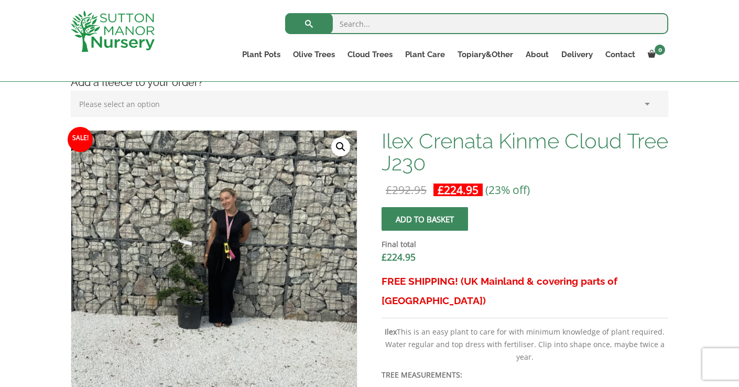
click at [341, 145] on link "🔍" at bounding box center [340, 146] width 19 height 19
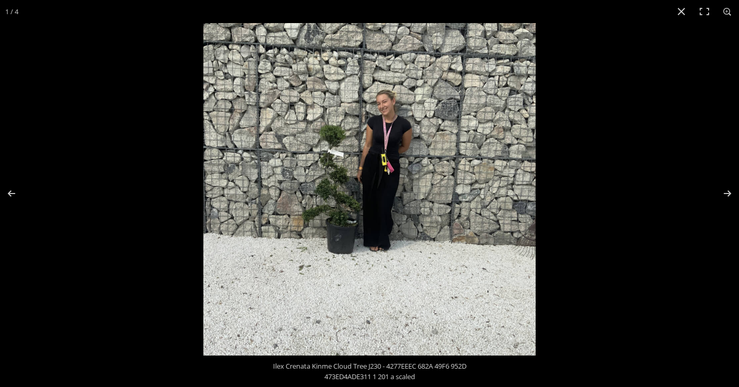
click at [332, 197] on img at bounding box center [369, 189] width 332 height 332
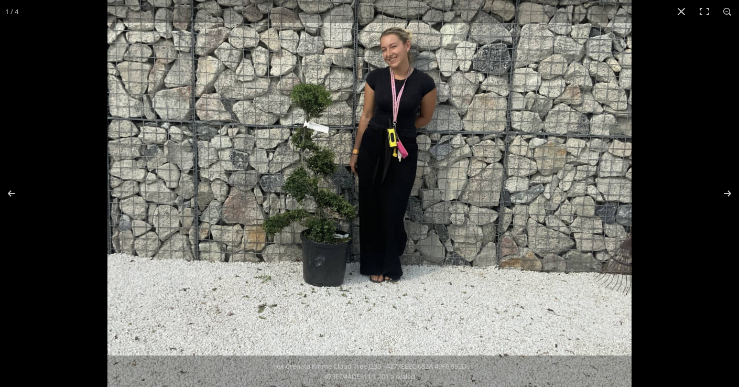
click at [332, 193] on img at bounding box center [369, 184] width 524 height 524
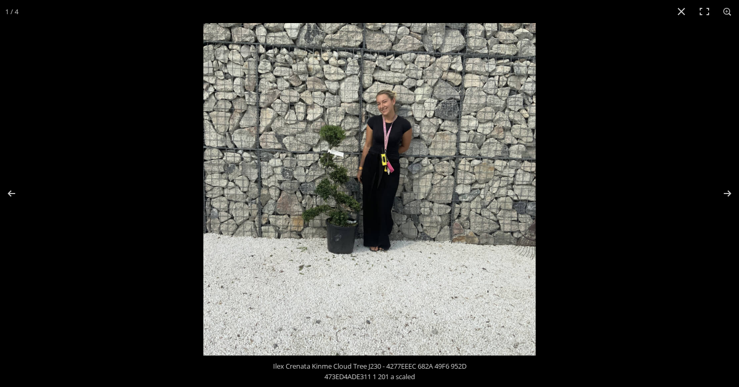
click at [332, 193] on img at bounding box center [369, 189] width 332 height 332
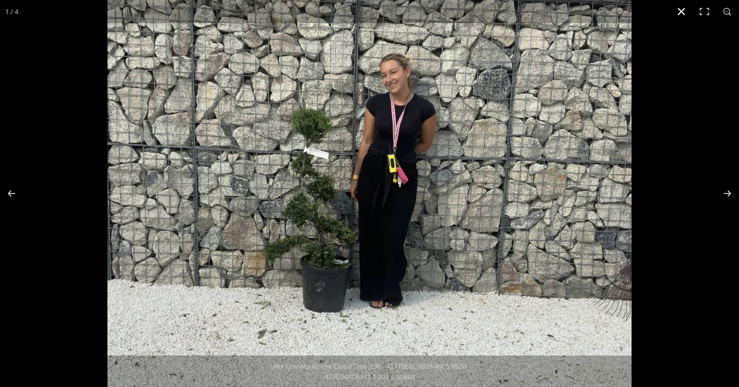
click at [682, 12] on button "Close (Esc)" at bounding box center [681, 11] width 23 height 23
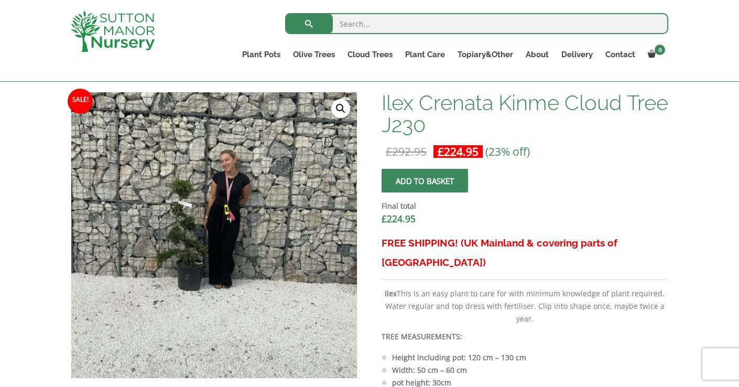
scroll to position [314, 0]
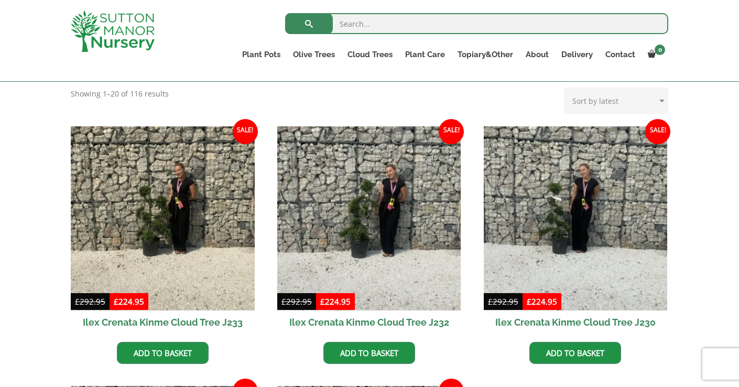
scroll to position [257, 0]
